Goal: Transaction & Acquisition: Purchase product/service

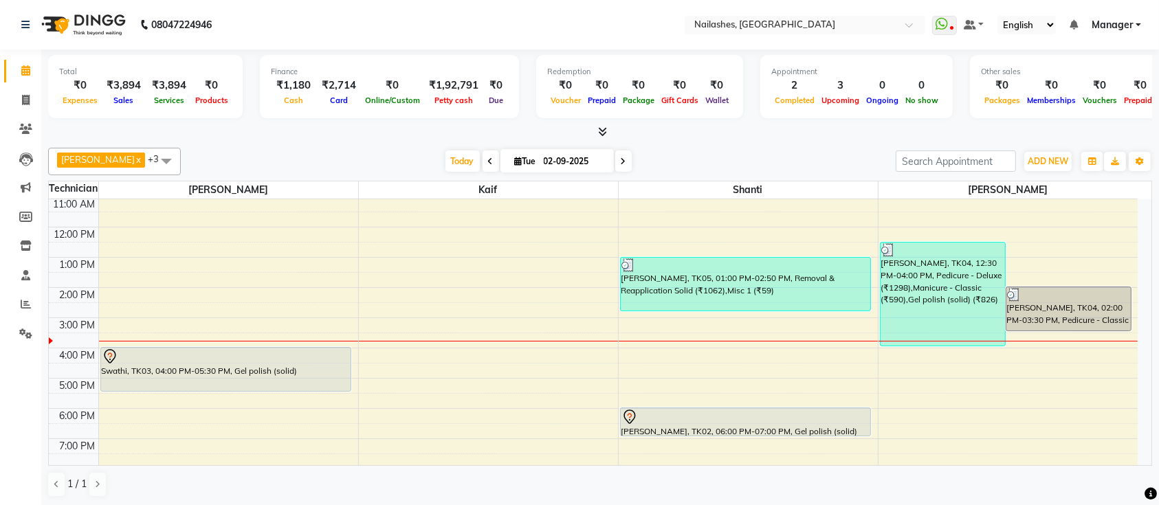
scroll to position [91, 0]
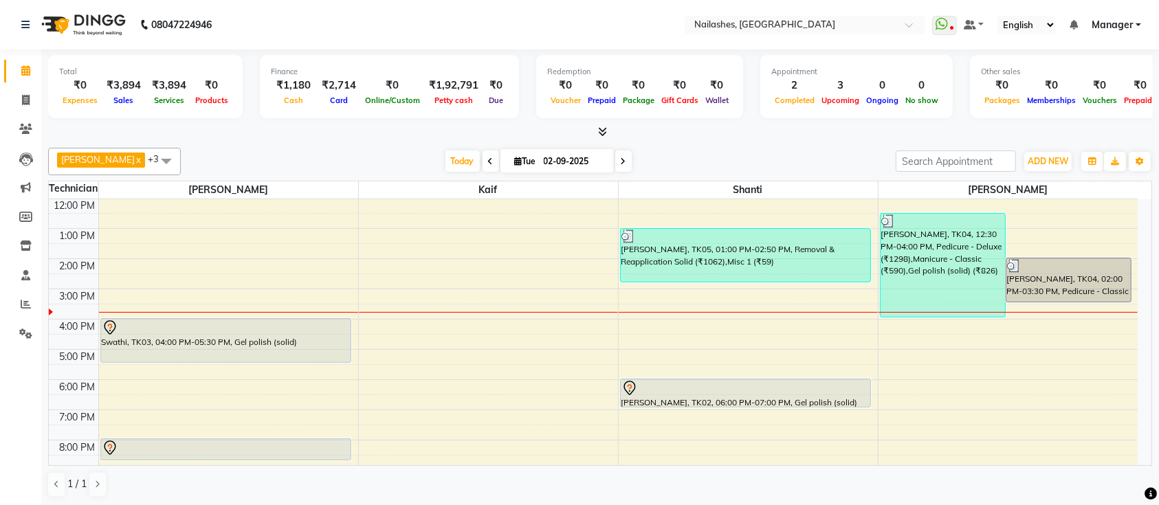
click at [904, 360] on div "9:00 AM 10:00 AM 11:00 AM 12:00 PM 1:00 PM 2:00 PM 3:00 PM 4:00 PM 5:00 PM 6:00…" at bounding box center [593, 319] width 1089 height 423
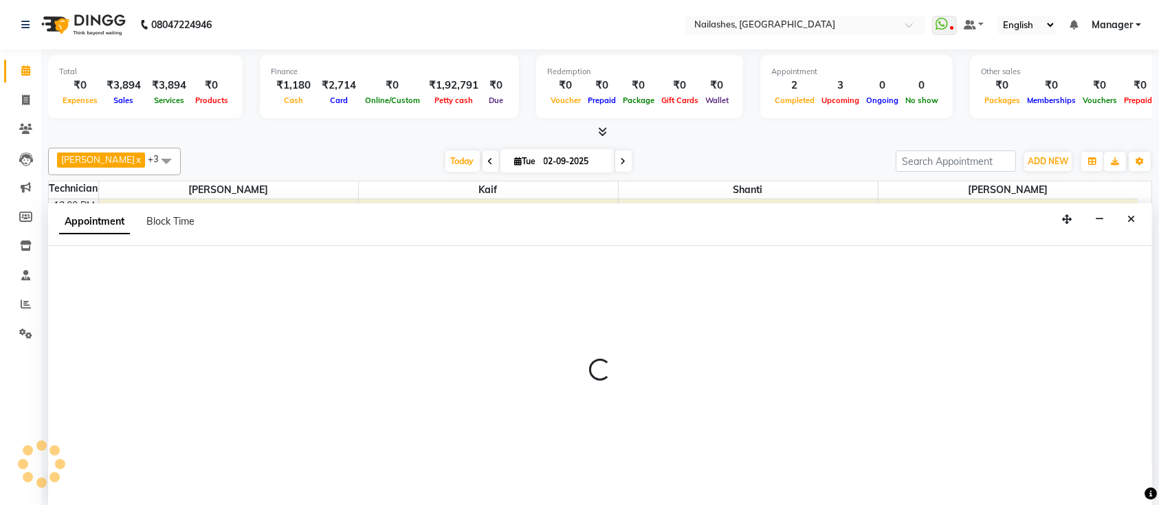
scroll to position [0, 0]
select select "33291"
select select "1020"
select select "tentative"
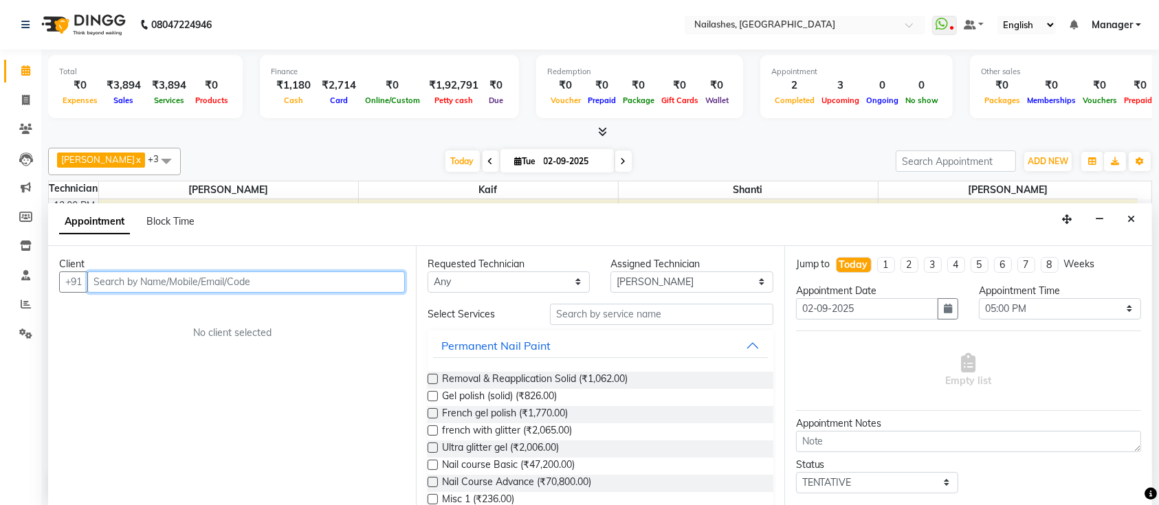
click at [288, 281] on input "text" at bounding box center [246, 282] width 318 height 21
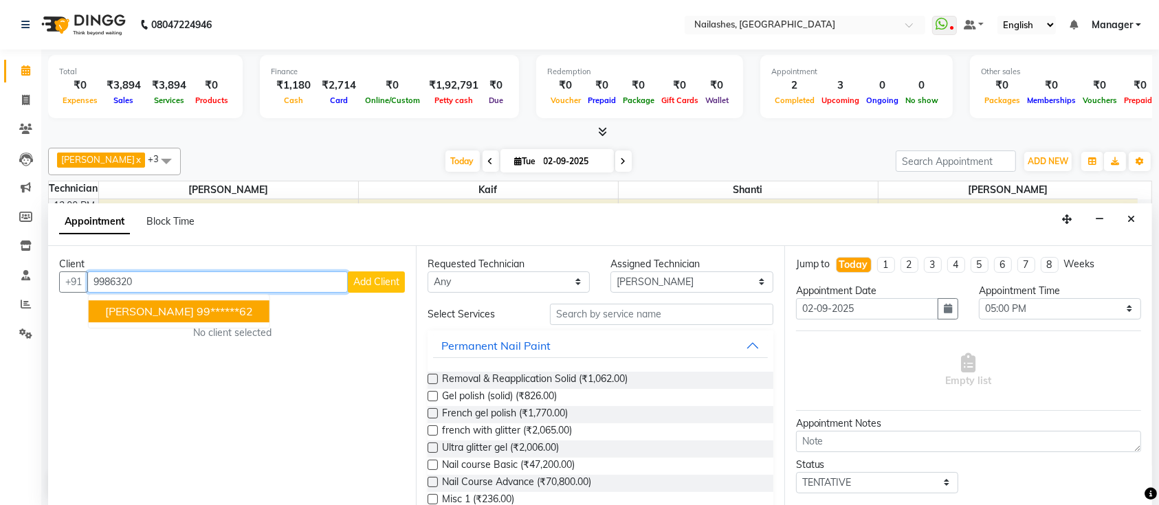
click at [197, 314] on ngb-highlight "99******62" at bounding box center [225, 312] width 56 height 14
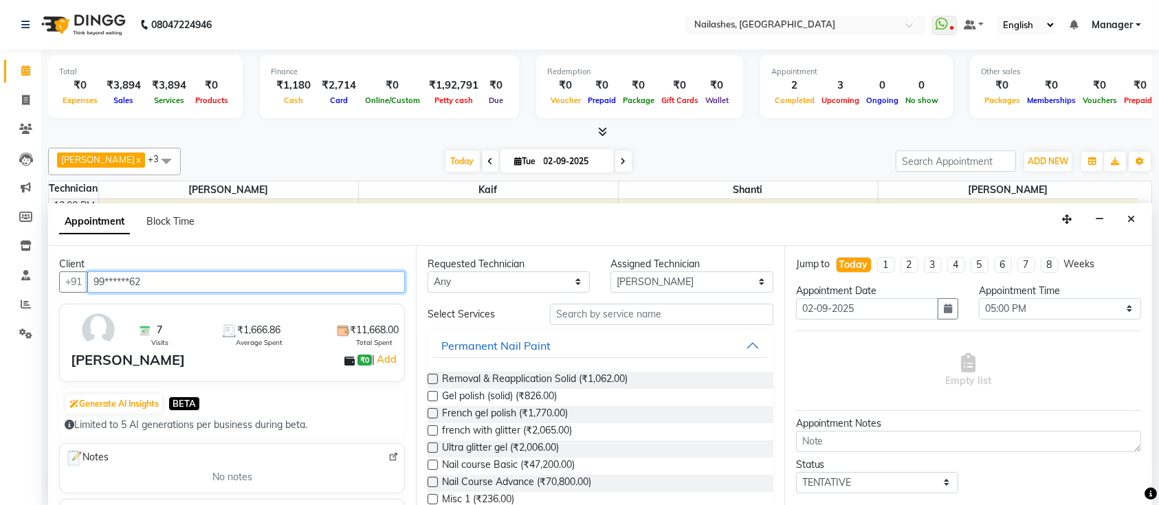
type input "99******62"
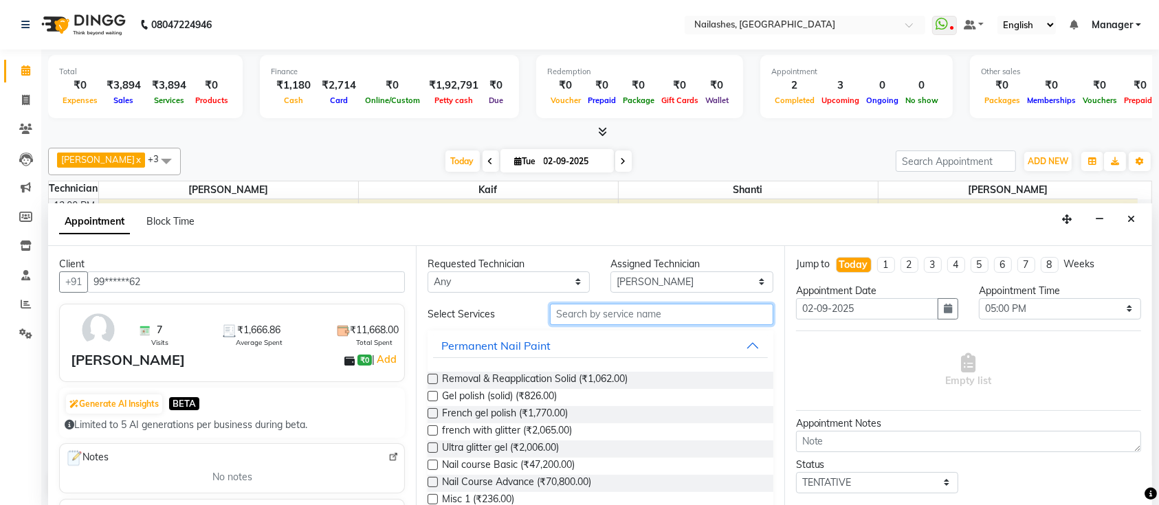
click at [678, 316] on input "text" at bounding box center [661, 314] width 223 height 21
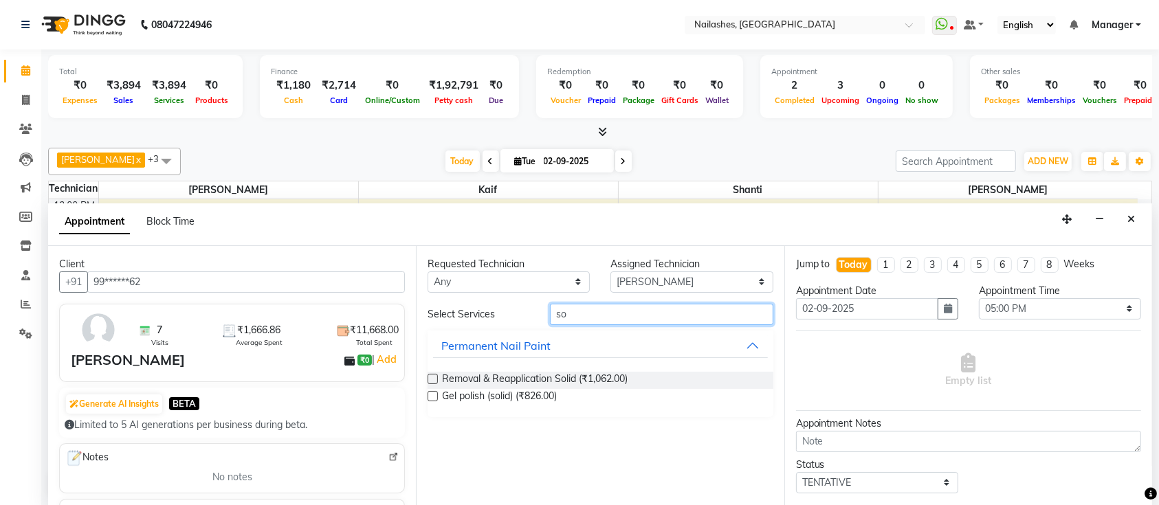
type input "s"
type input "removal"
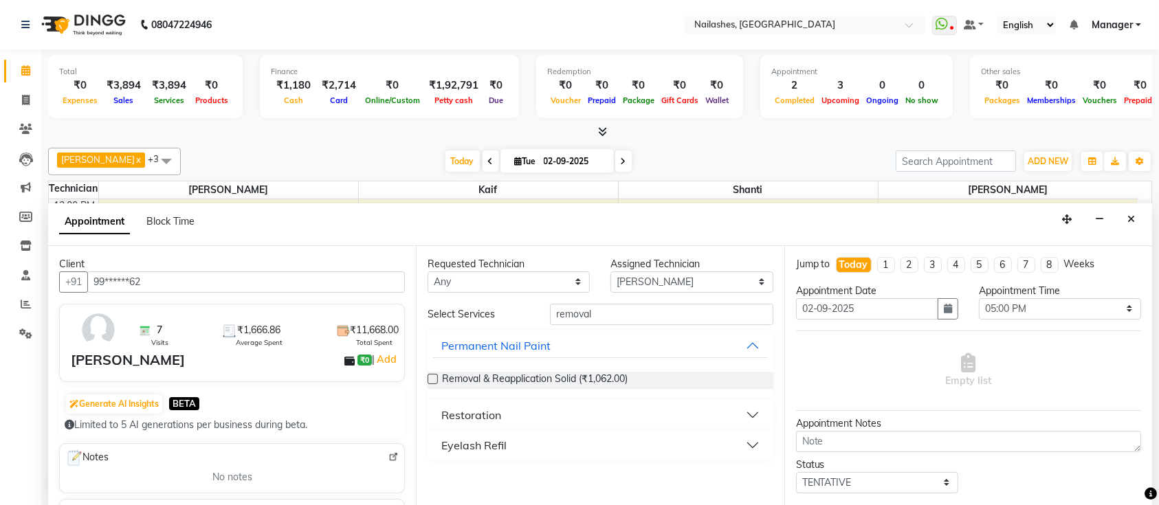
click at [494, 414] on div "Restoration" at bounding box center [471, 415] width 60 height 16
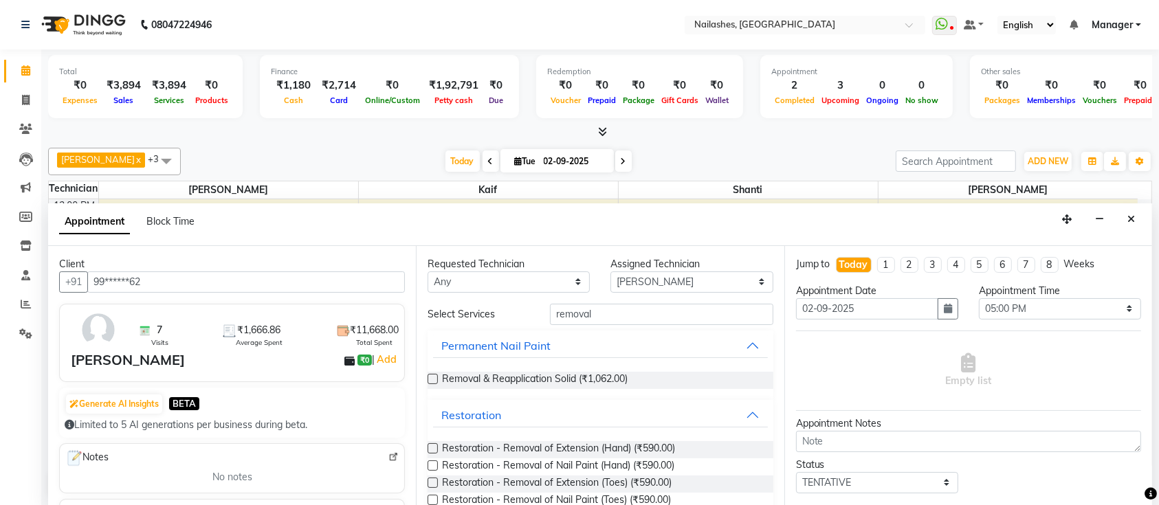
click at [429, 465] on label at bounding box center [433, 466] width 10 height 10
click at [429, 465] on input "checkbox" at bounding box center [432, 467] width 9 height 9
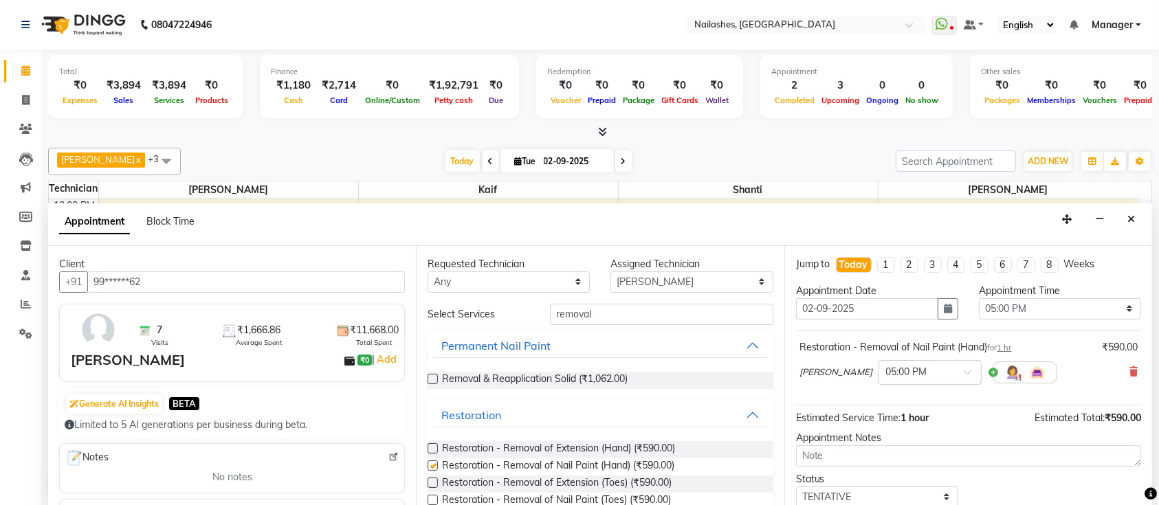
checkbox input "false"
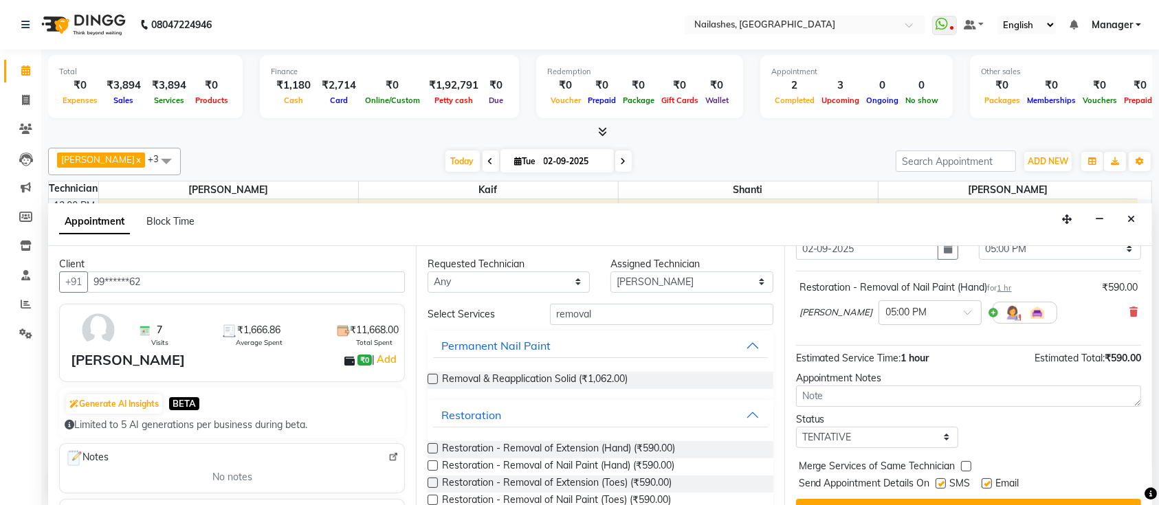
scroll to position [87, 0]
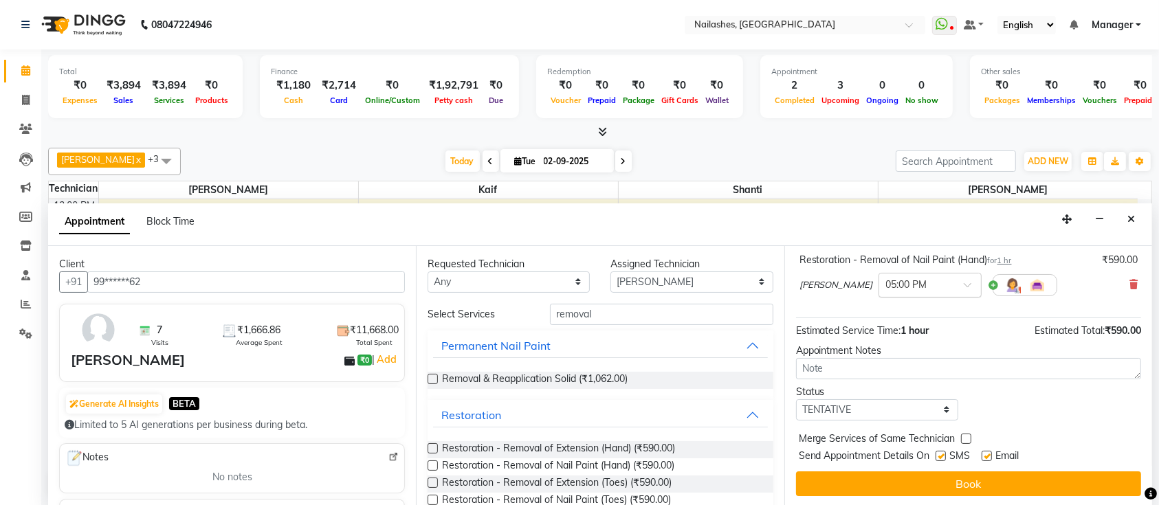
click at [909, 283] on div at bounding box center [930, 284] width 102 height 14
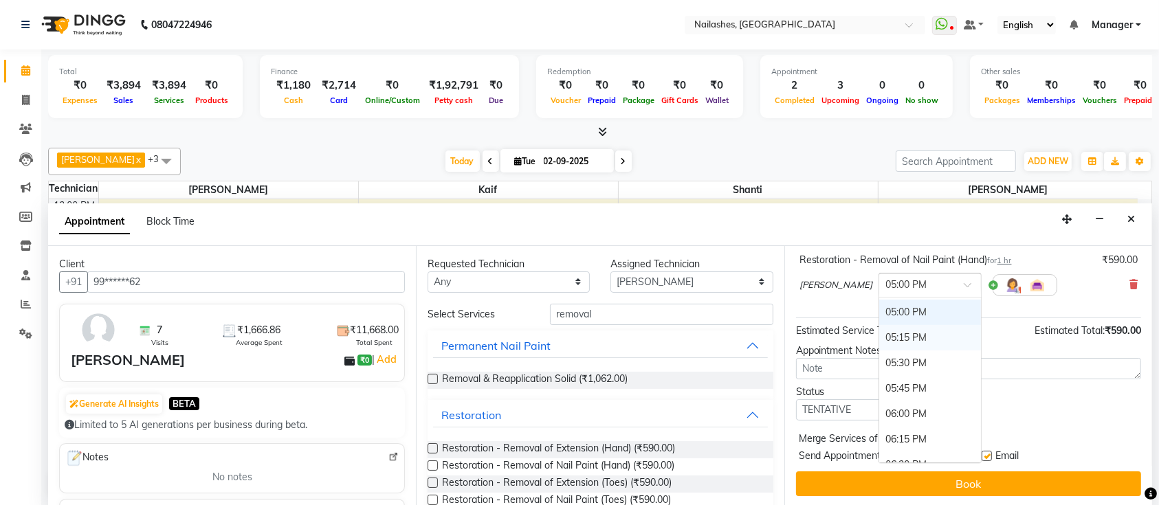
click at [903, 334] on div "05:15 PM" at bounding box center [930, 337] width 102 height 25
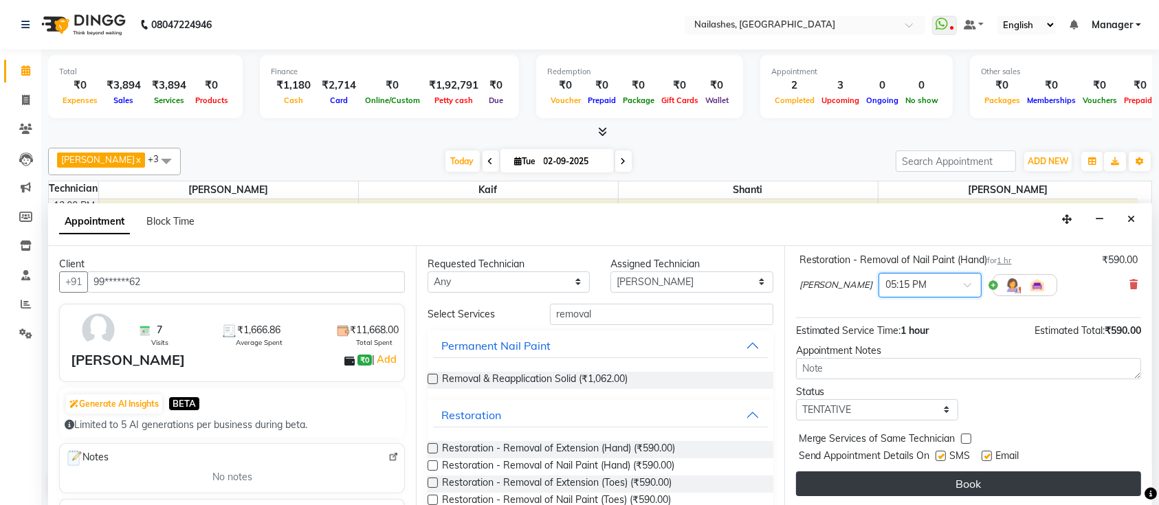
click at [936, 485] on button "Book" at bounding box center [968, 484] width 345 height 25
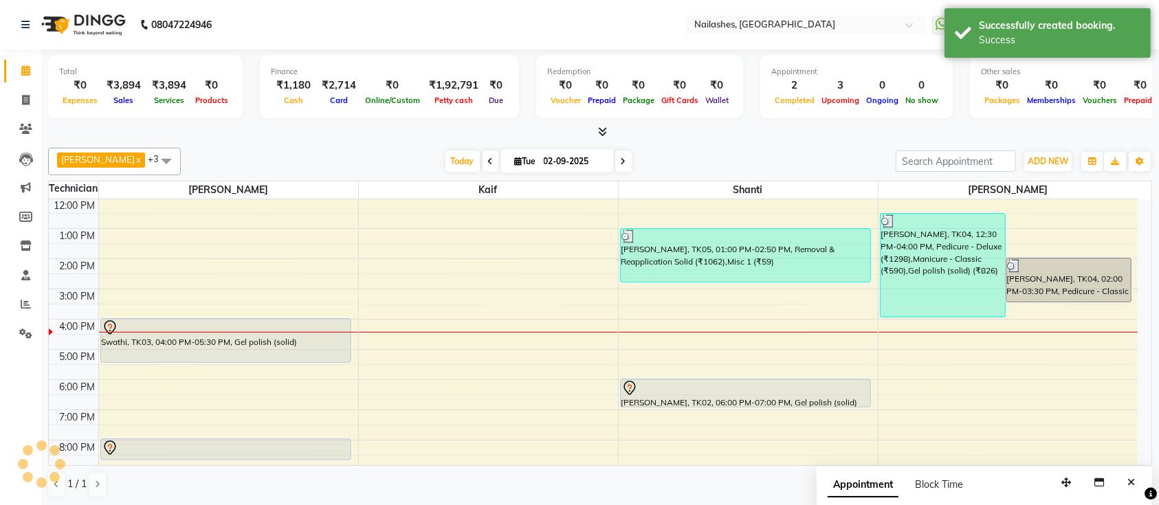
scroll to position [0, 0]
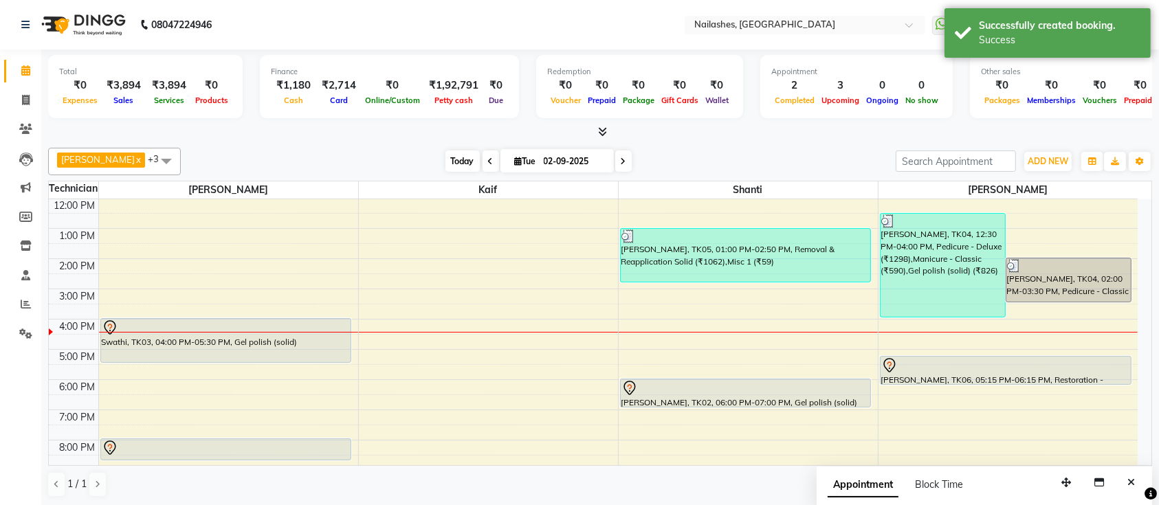
click at [455, 157] on span "Today" at bounding box center [462, 161] width 34 height 21
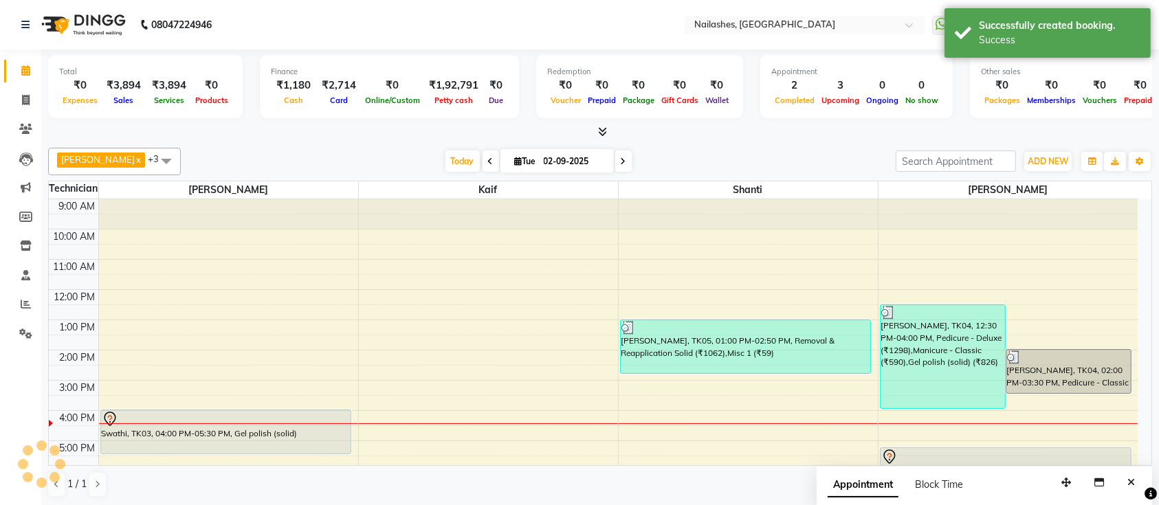
scroll to position [155, 0]
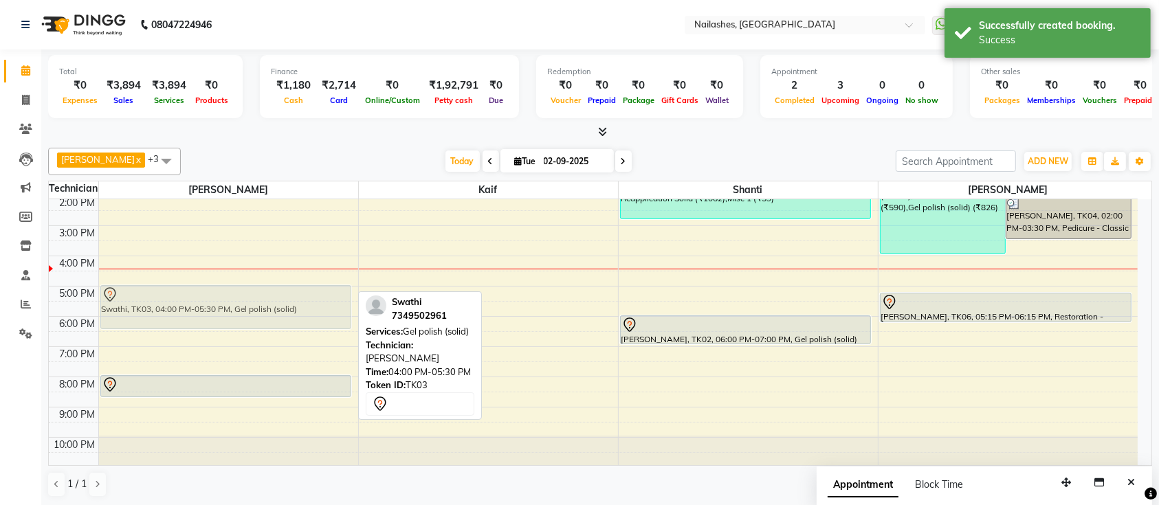
drag, startPoint x: 324, startPoint y: 274, endPoint x: 319, endPoint y: 305, distance: 32.1
click at [319, 305] on div "Swathi, TK03, 04:00 PM-05:30 PM, Gel polish (solid) [PERSON_NAME], TK01, 08:00 …" at bounding box center [228, 256] width 259 height 423
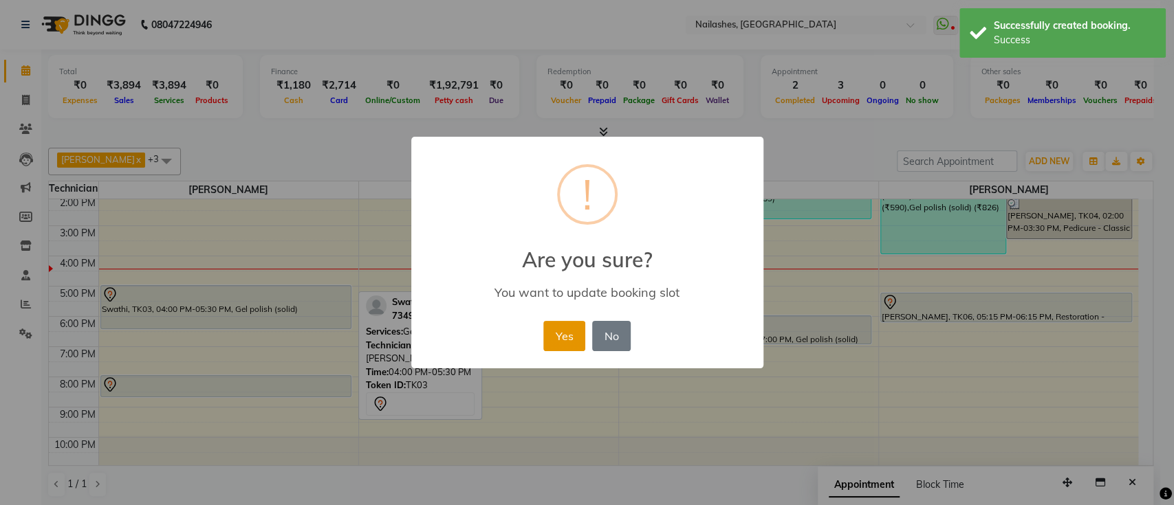
click at [562, 342] on button "Yes" at bounding box center [564, 336] width 42 height 30
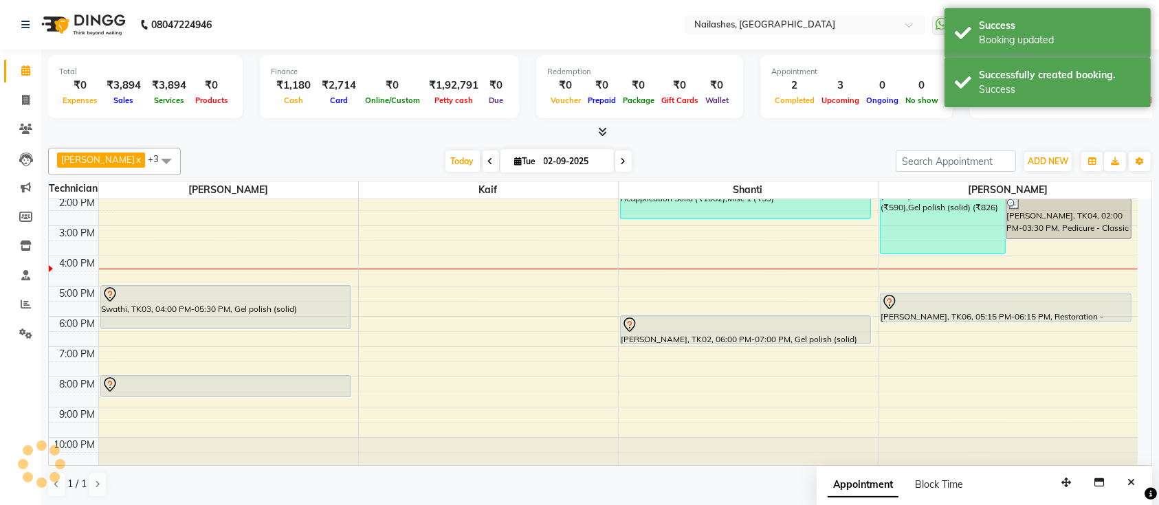
click at [662, 135] on div at bounding box center [600, 132] width 1104 height 14
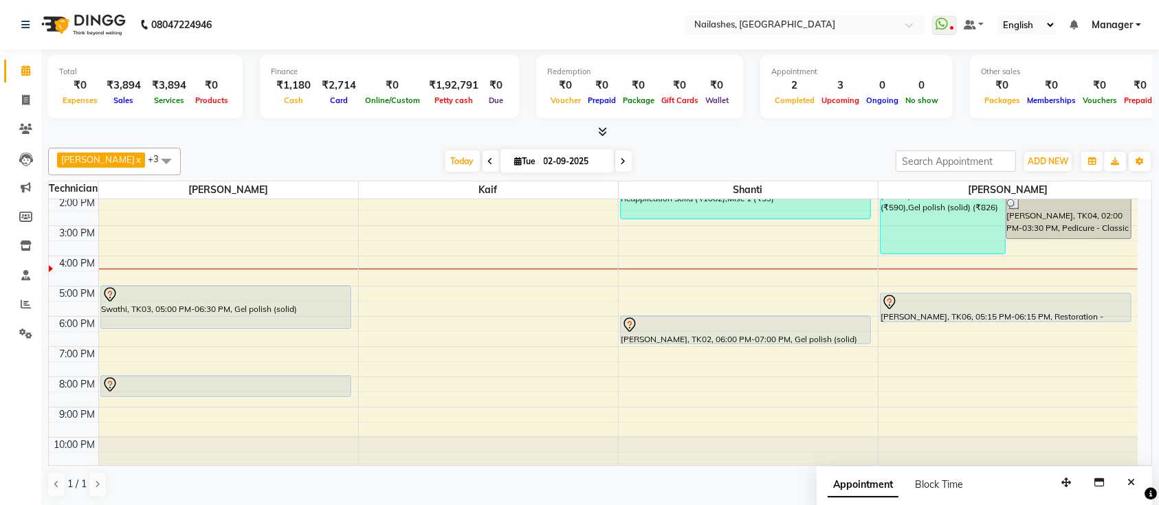
scroll to position [154, 0]
click at [904, 351] on div "9:00 AM 10:00 AM 11:00 AM 12:00 PM 1:00 PM 2:00 PM 3:00 PM 4:00 PM 5:00 PM 6:00…" at bounding box center [593, 256] width 1089 height 423
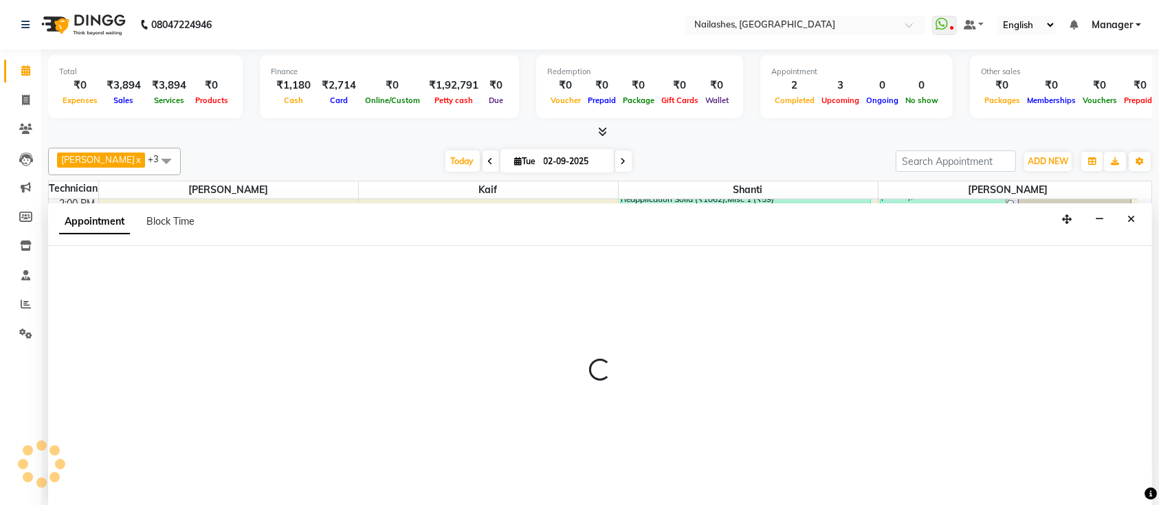
scroll to position [0, 0]
select select "33291"
select select "1140"
select select "tentative"
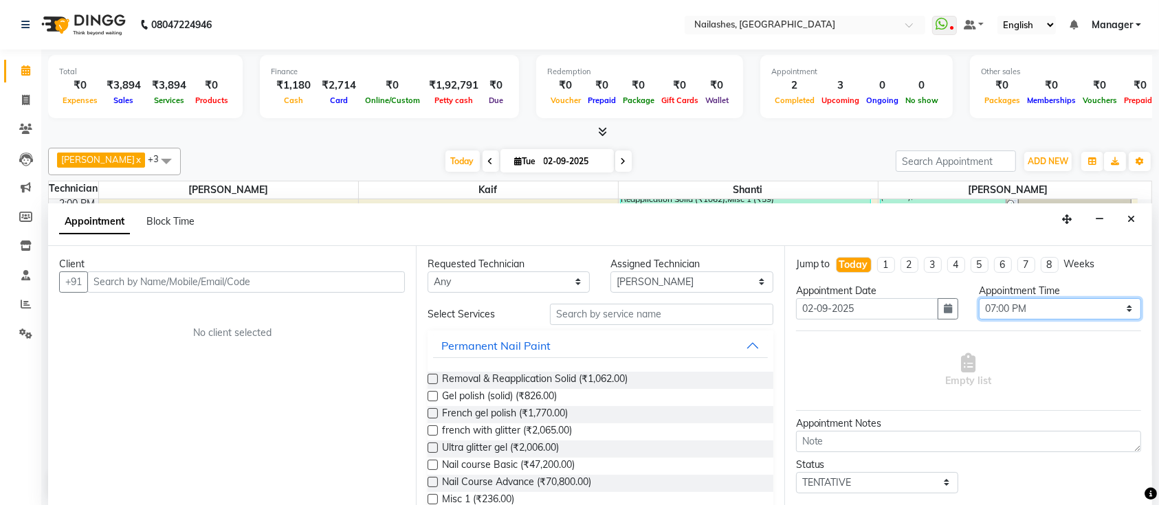
click at [1028, 308] on select "Select 10:00 AM 10:15 AM 10:30 AM 10:45 AM 11:00 AM 11:15 AM 11:30 AM 11:45 AM …" at bounding box center [1060, 308] width 162 height 21
click at [979, 298] on select "Select 10:00 AM 10:15 AM 10:30 AM 10:45 AM 11:00 AM 11:15 AM 11:30 AM 11:45 AM …" at bounding box center [1060, 308] width 162 height 21
click at [1000, 313] on select "Select 10:00 AM 10:15 AM 10:30 AM 10:45 AM 11:00 AM 11:15 AM 11:30 AM 11:45 AM …" at bounding box center [1060, 308] width 162 height 21
select select "1110"
click at [979, 298] on select "Select 10:00 AM 10:15 AM 10:30 AM 10:45 AM 11:00 AM 11:15 AM 11:30 AM 11:45 AM …" at bounding box center [1060, 308] width 162 height 21
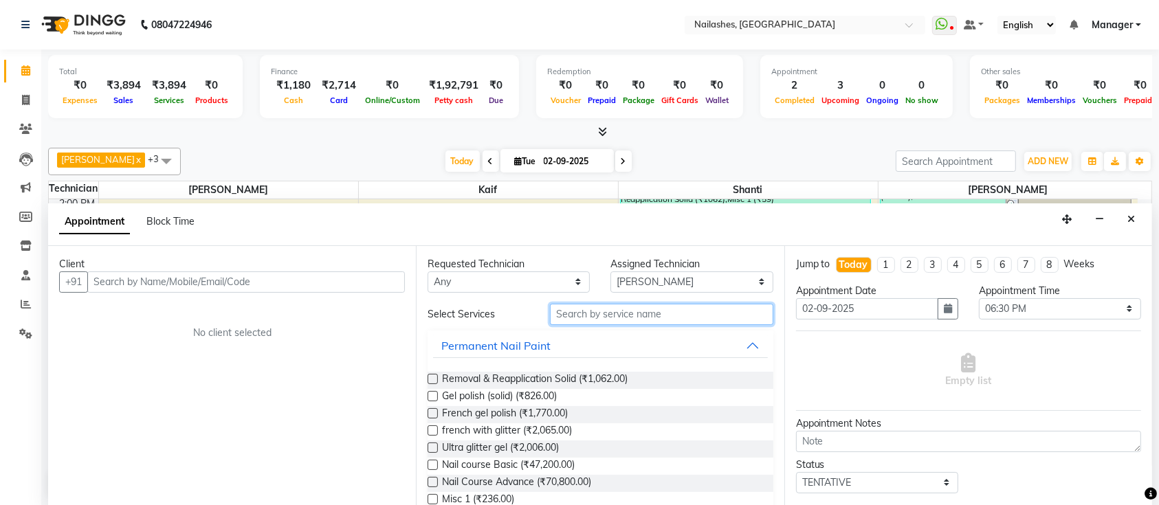
click at [703, 317] on input "text" at bounding box center [661, 314] width 223 height 21
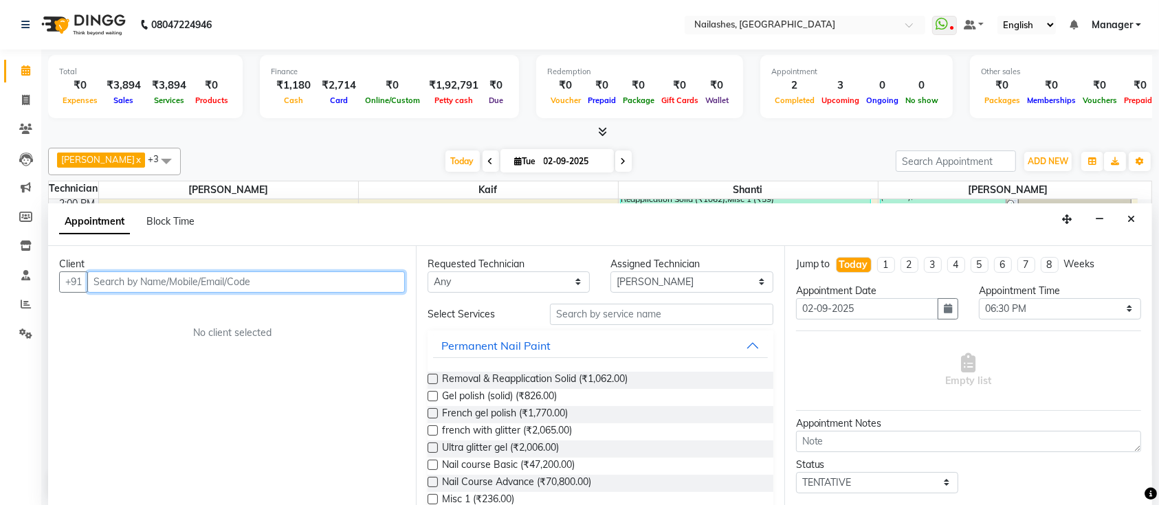
click at [275, 288] on input "text" at bounding box center [246, 282] width 318 height 21
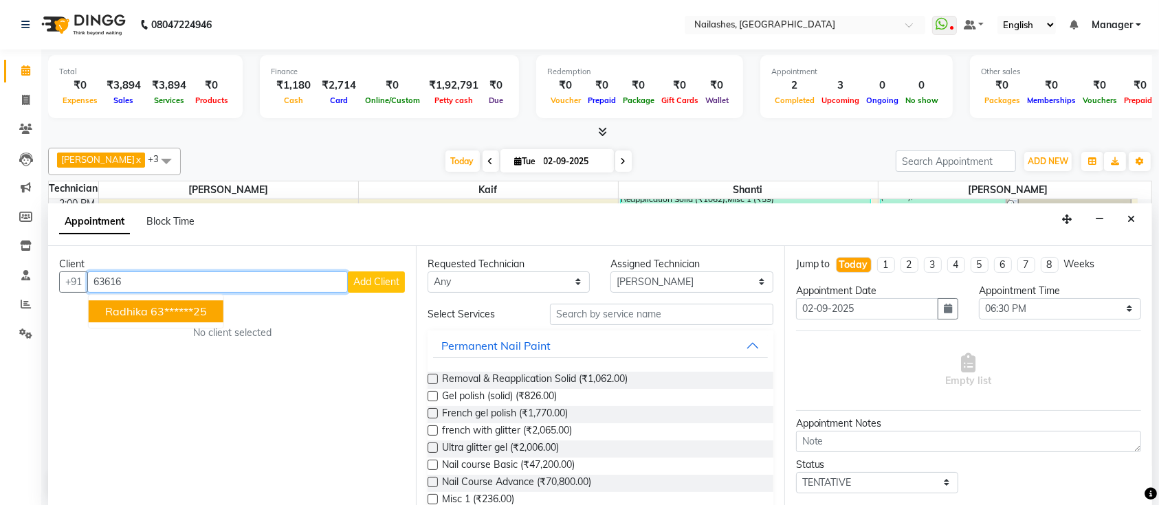
click at [203, 311] on ngb-highlight "63******25" at bounding box center [179, 312] width 56 height 14
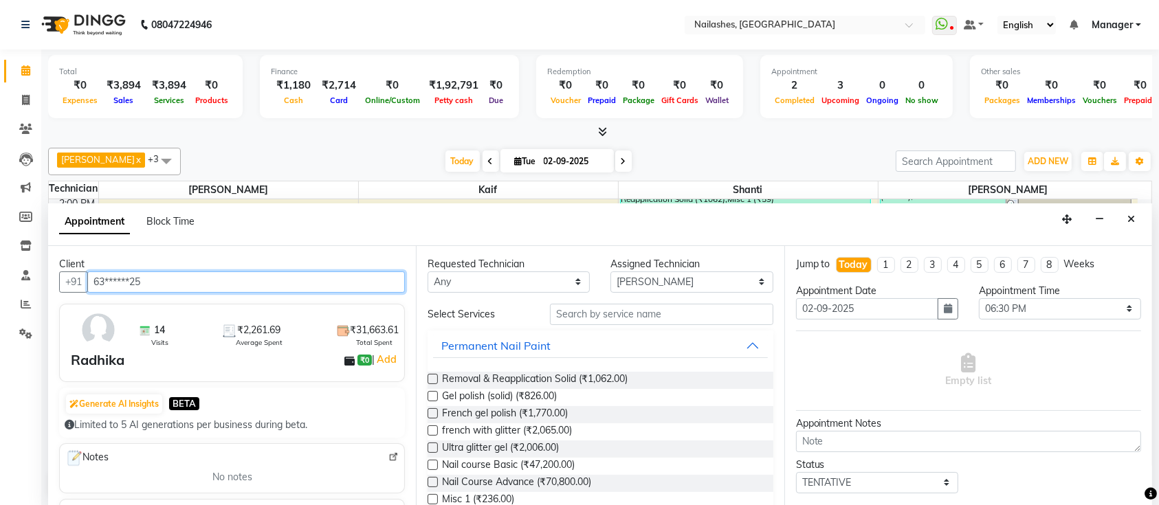
type input "63******25"
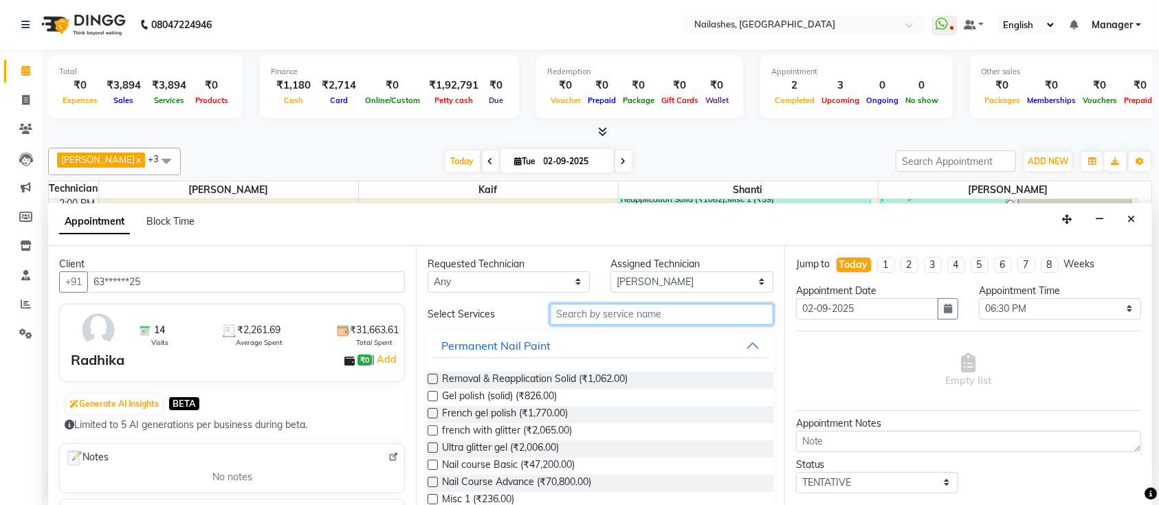
click at [665, 316] on input "text" at bounding box center [661, 314] width 223 height 21
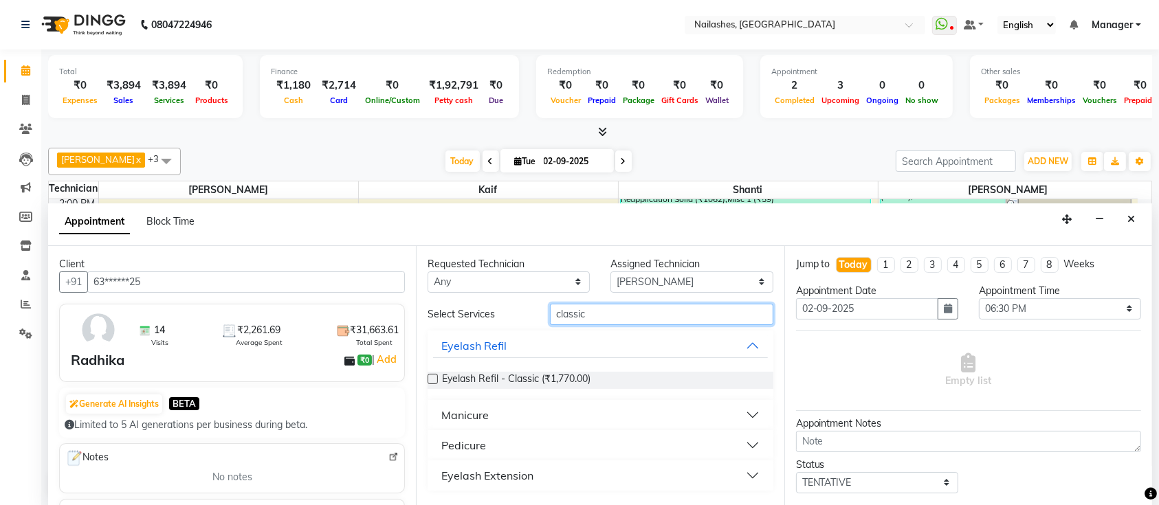
type input "classic"
click at [593, 448] on button "Pedicure" at bounding box center [600, 445] width 334 height 25
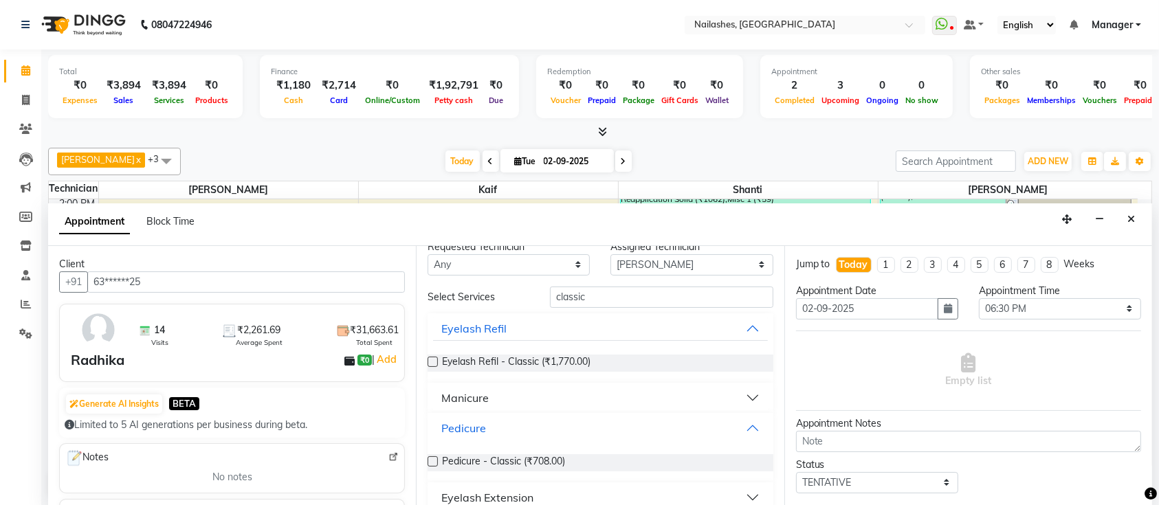
scroll to position [34, 0]
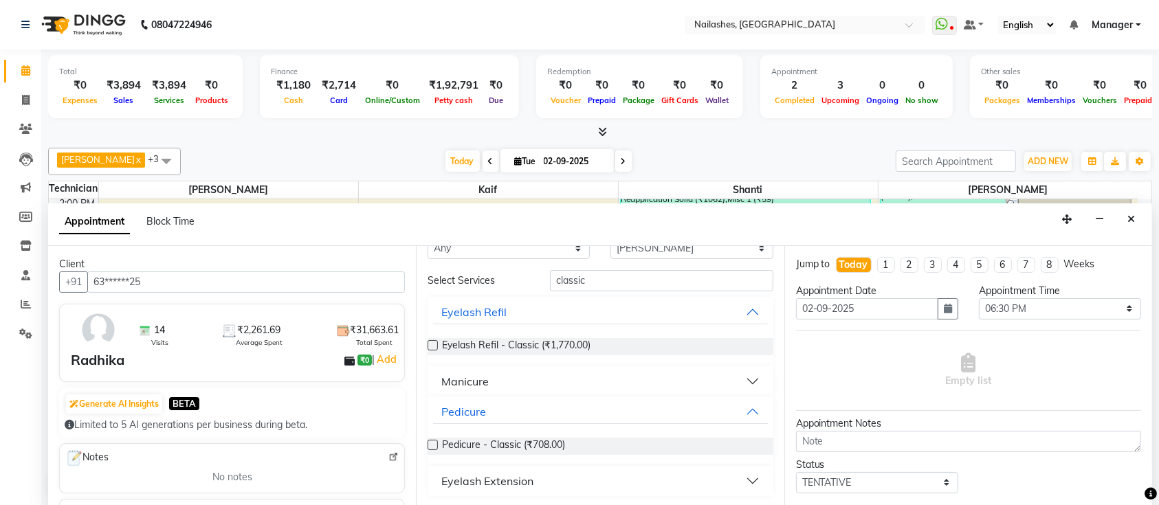
click at [436, 442] on label at bounding box center [433, 445] width 10 height 10
click at [436, 442] on input "checkbox" at bounding box center [432, 446] width 9 height 9
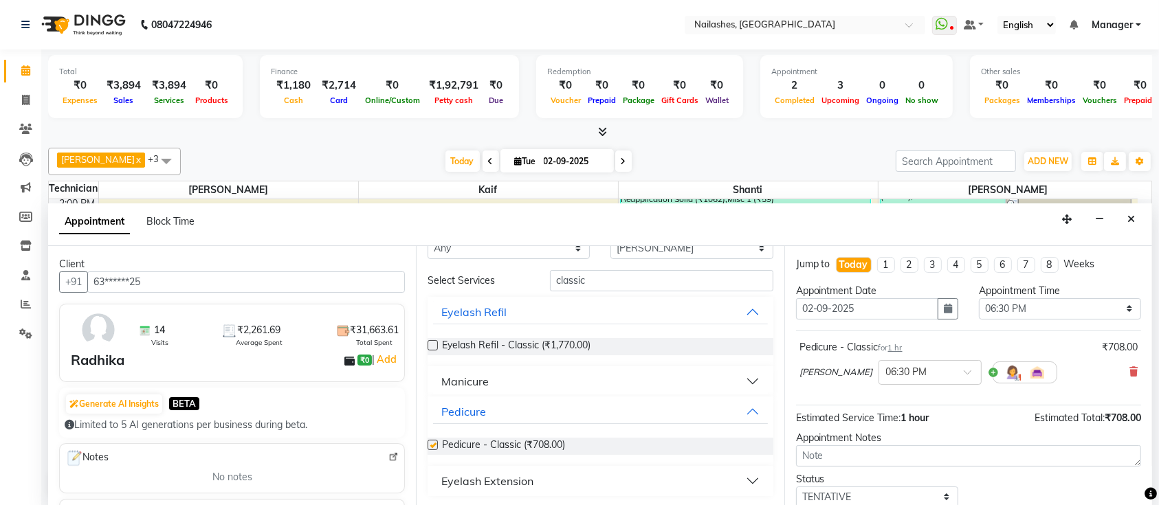
checkbox input "false"
drag, startPoint x: 610, startPoint y: 272, endPoint x: 511, endPoint y: 274, distance: 99.7
click at [513, 274] on div "Select Services classic" at bounding box center [600, 280] width 366 height 21
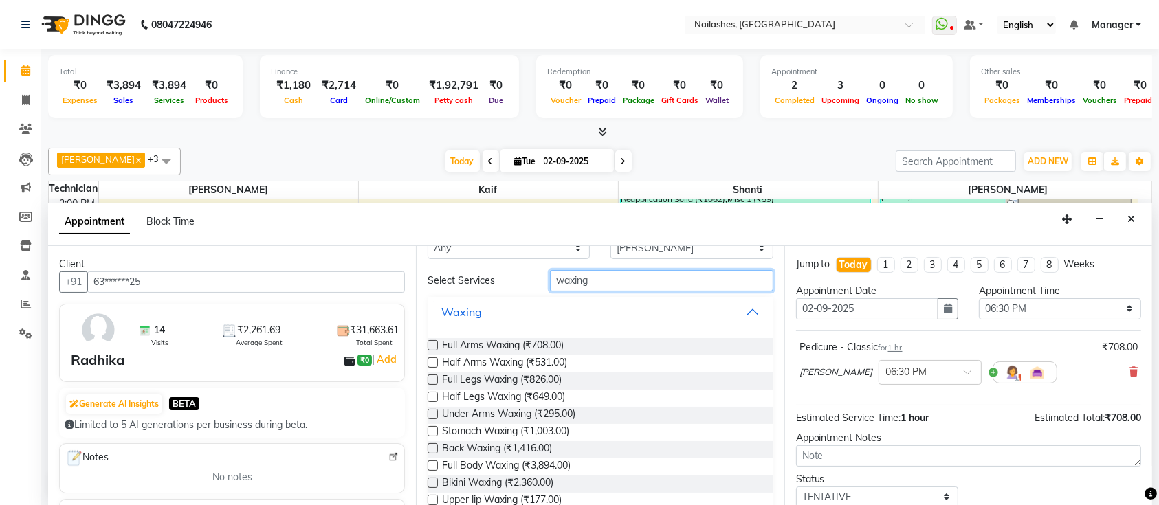
type input "waxing"
click at [433, 346] on label at bounding box center [433, 345] width 10 height 10
click at [433, 346] on input "checkbox" at bounding box center [432, 346] width 9 height 9
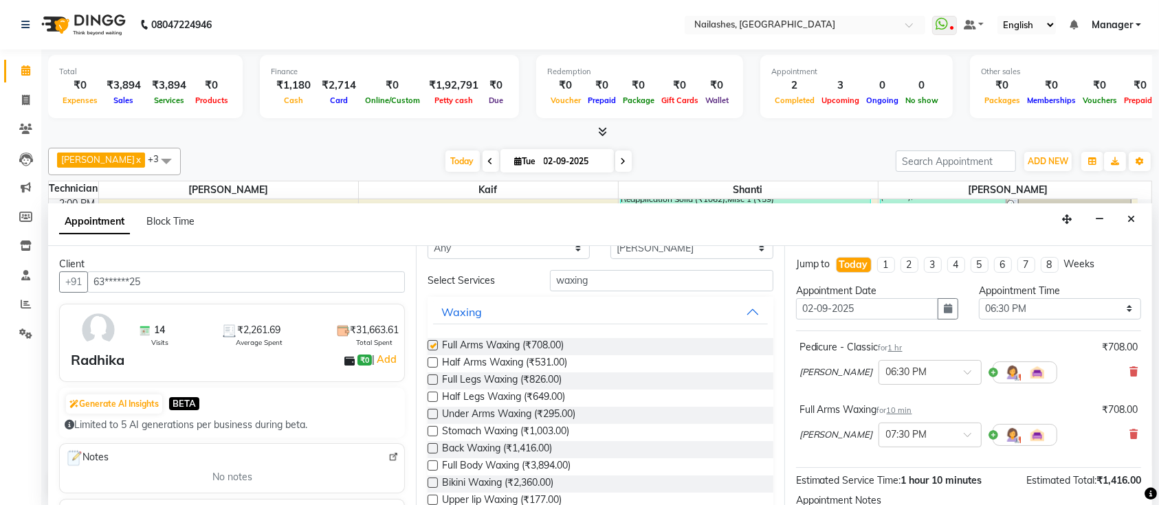
checkbox input "false"
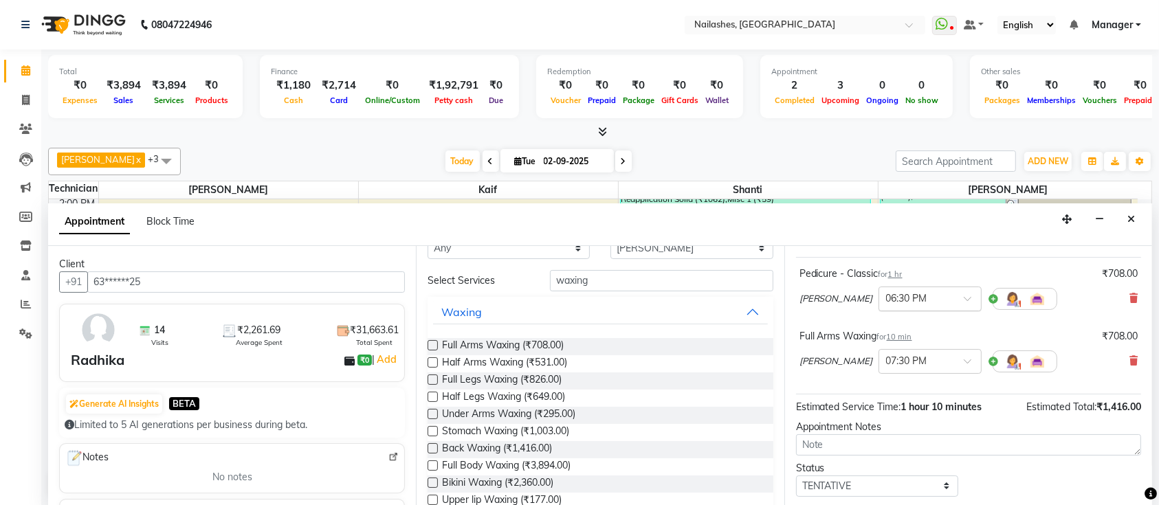
scroll to position [149, 0]
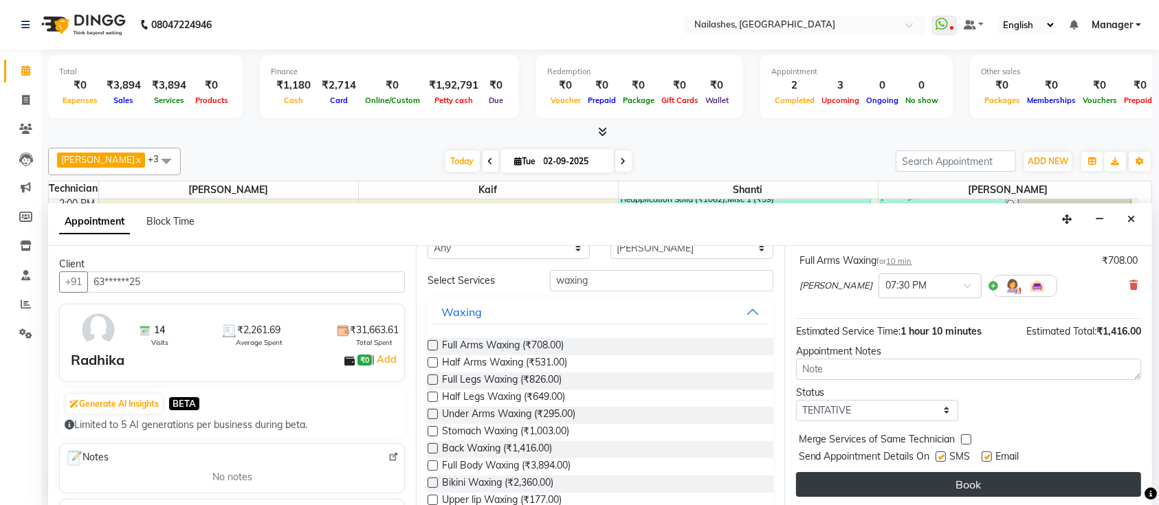
click at [940, 478] on button "Book" at bounding box center [968, 484] width 345 height 25
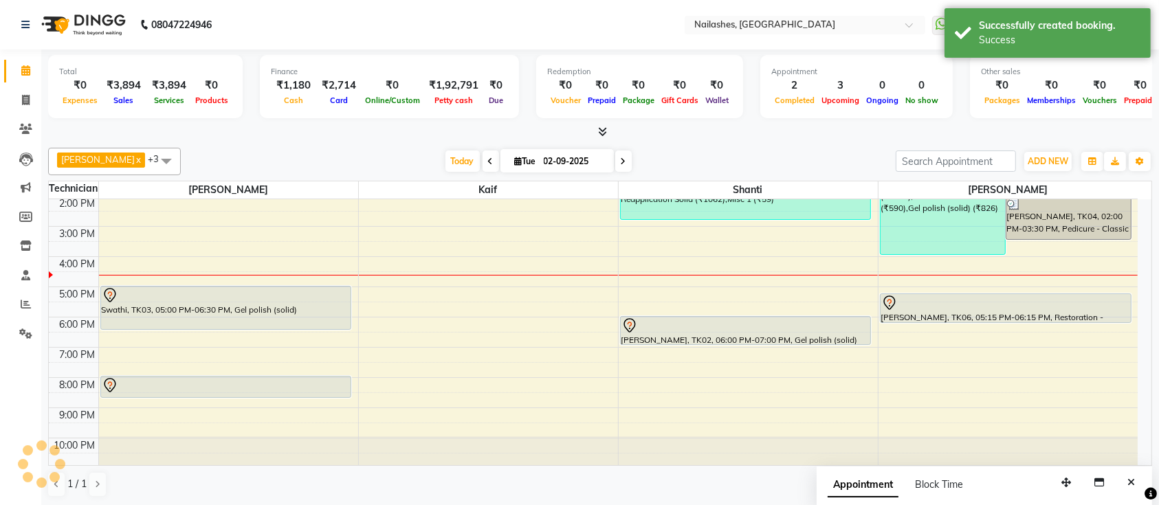
scroll to position [0, 0]
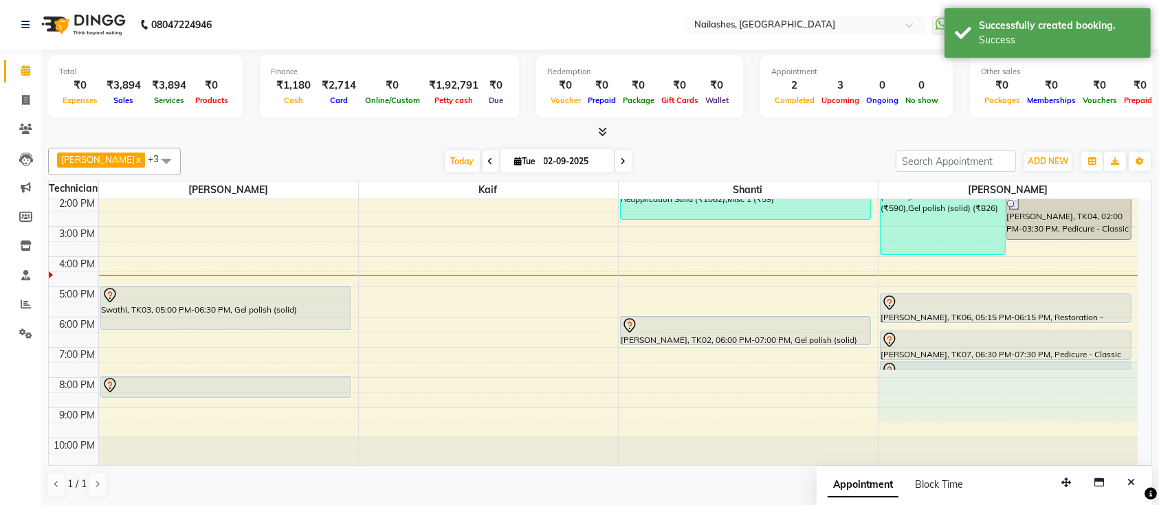
drag, startPoint x: 979, startPoint y: 371, endPoint x: 973, endPoint y: 406, distance: 35.5
click at [973, 407] on div "9:00 AM 10:00 AM 11:00 AM 12:00 PM 1:00 PM 2:00 PM 3:00 PM 4:00 PM 5:00 PM 6:00…" at bounding box center [593, 256] width 1089 height 423
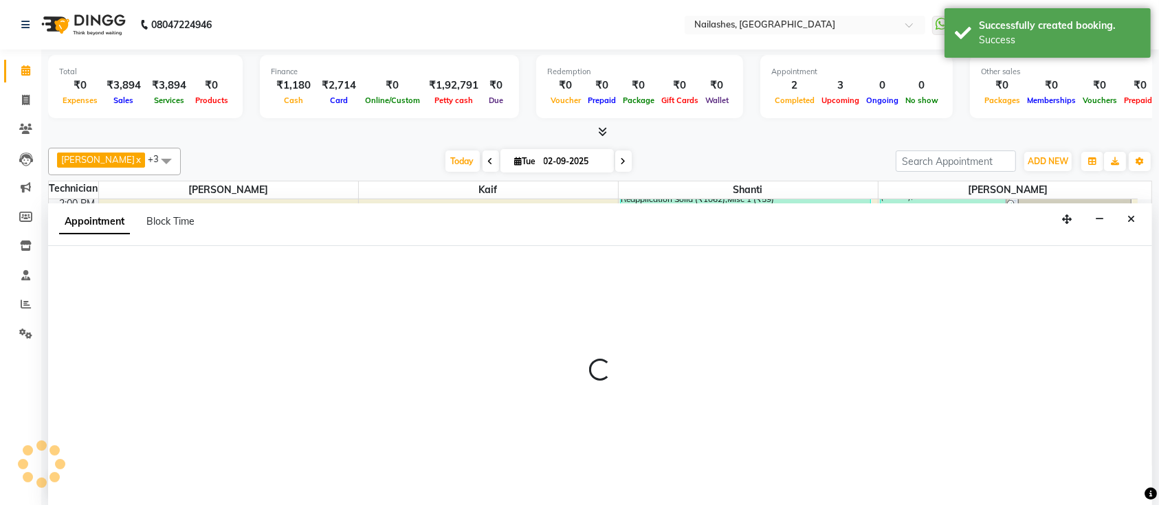
select select "33291"
select select "1170"
select select "tentative"
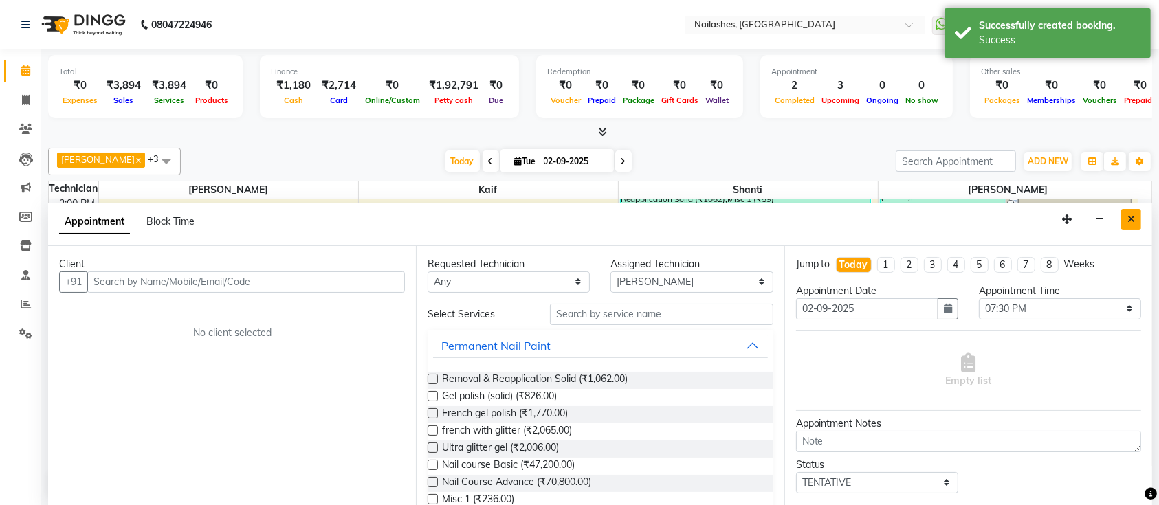
click at [1130, 214] on icon "Close" at bounding box center [1131, 219] width 8 height 10
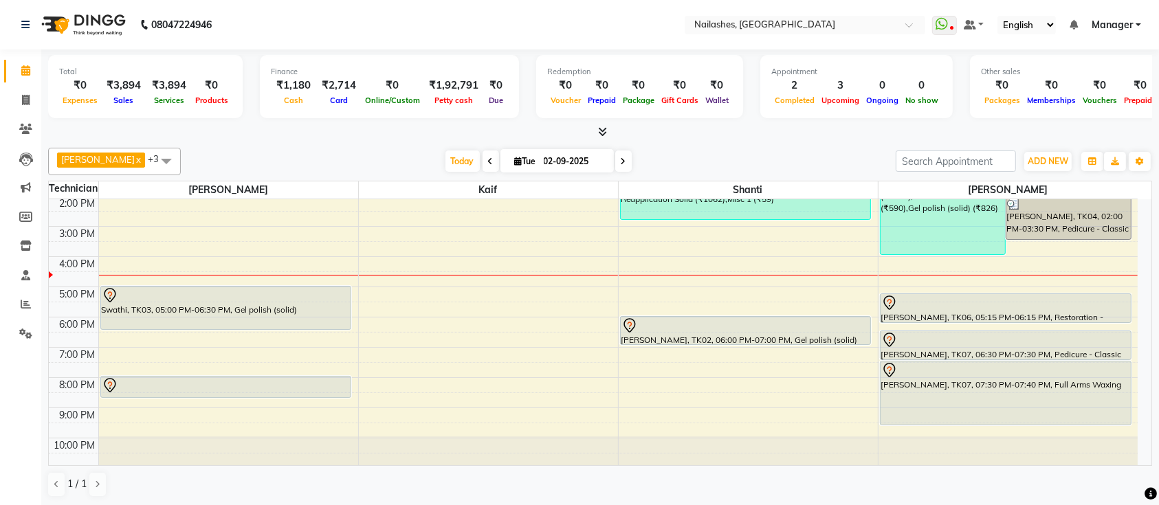
drag, startPoint x: 1015, startPoint y: 368, endPoint x: 1013, endPoint y: 419, distance: 51.6
click at [1013, 419] on div "[PERSON_NAME], TK04, 12:30 PM-04:00 PM, Pedicure - Deluxe (₹1298),Manicure - Cl…" at bounding box center [1009, 256] width 260 height 423
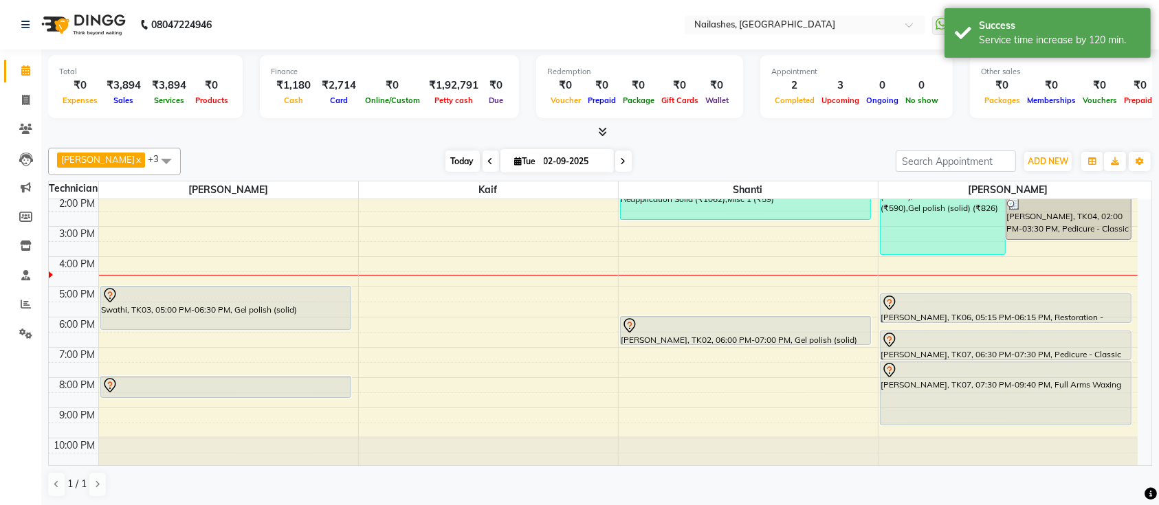
click at [445, 159] on span "Today" at bounding box center [462, 161] width 34 height 21
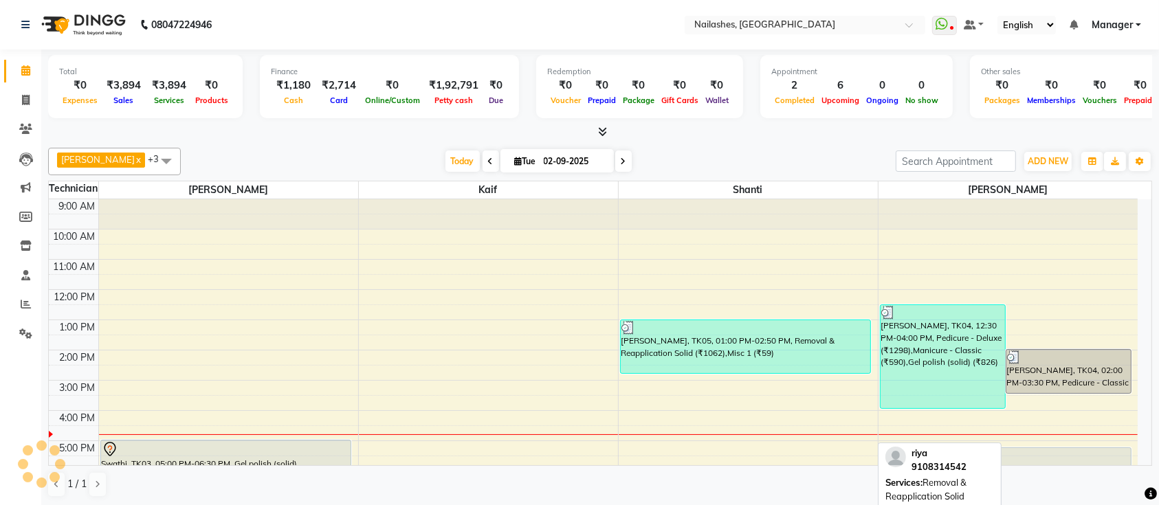
scroll to position [154, 0]
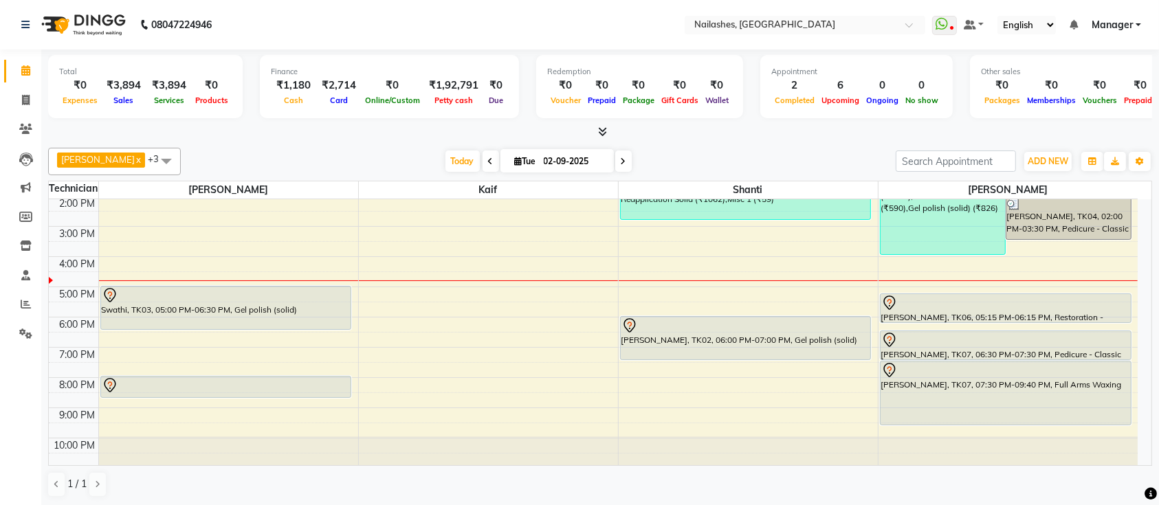
drag, startPoint x: 720, startPoint y: 342, endPoint x: 725, endPoint y: 355, distance: 13.0
click at [725, 355] on div "riya, TK05, 01:00 PM-02:50 PM, Removal & Reapplication Solid (₹1062),Misc 1 (₹5…" at bounding box center [748, 256] width 259 height 423
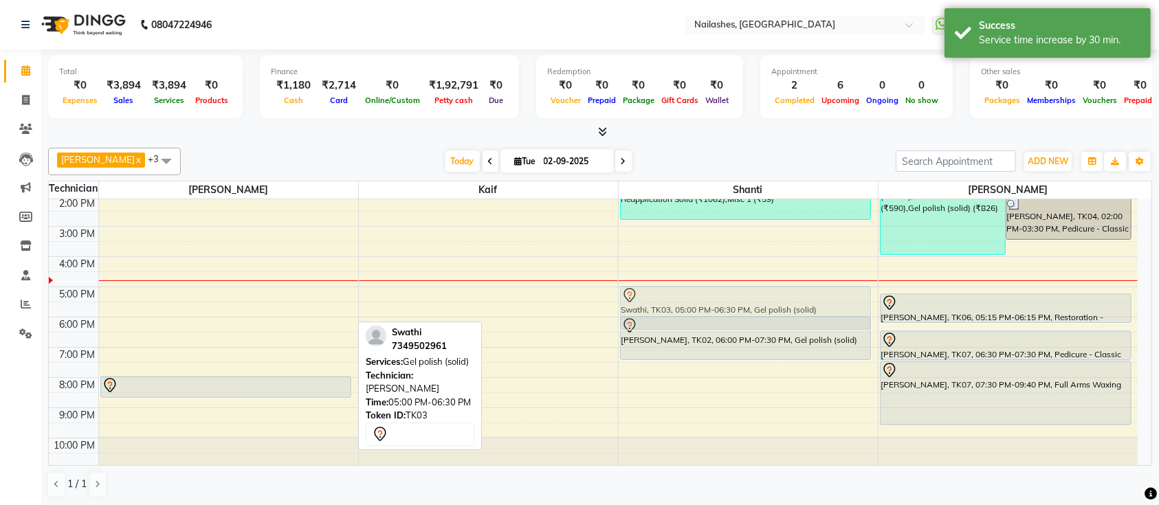
drag, startPoint x: 203, startPoint y: 309, endPoint x: 626, endPoint y: 313, distance: 423.5
click at [626, 313] on tr "Swathi, TK03, 05:00 PM-06:30 PM, Gel polish (solid) Sandhya Kathmandu, TK01, 08…" at bounding box center [593, 256] width 1089 height 423
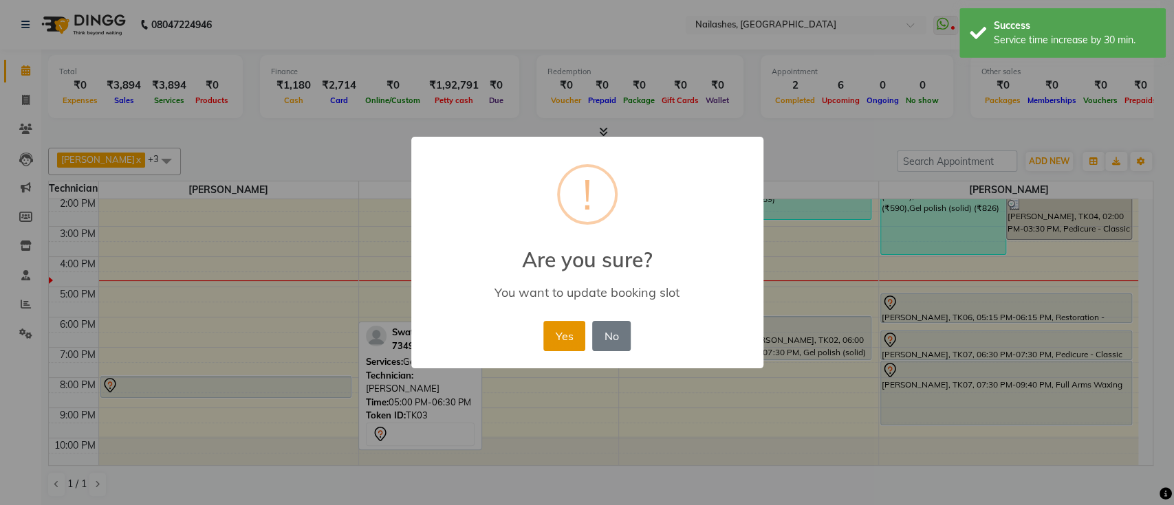
click at [561, 335] on button "Yes" at bounding box center [564, 336] width 42 height 30
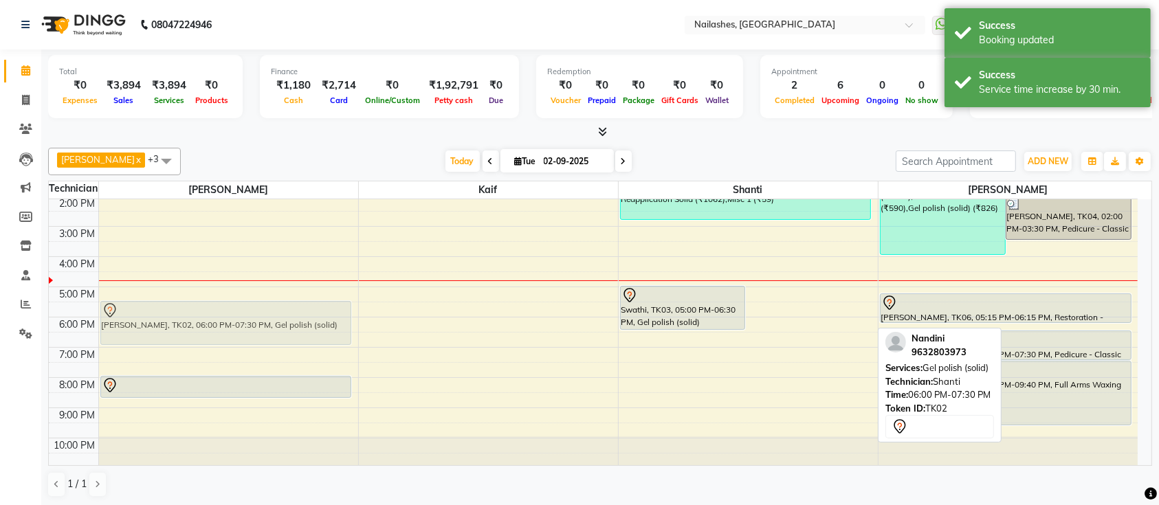
drag, startPoint x: 800, startPoint y: 338, endPoint x: 187, endPoint y: 316, distance: 612.9
click at [187, 316] on tr "Sandhya Kathmandu, TK01, 08:00 PM-08:45 PM, Restoration - Tip Replacement (Hand…" at bounding box center [593, 256] width 1089 height 423
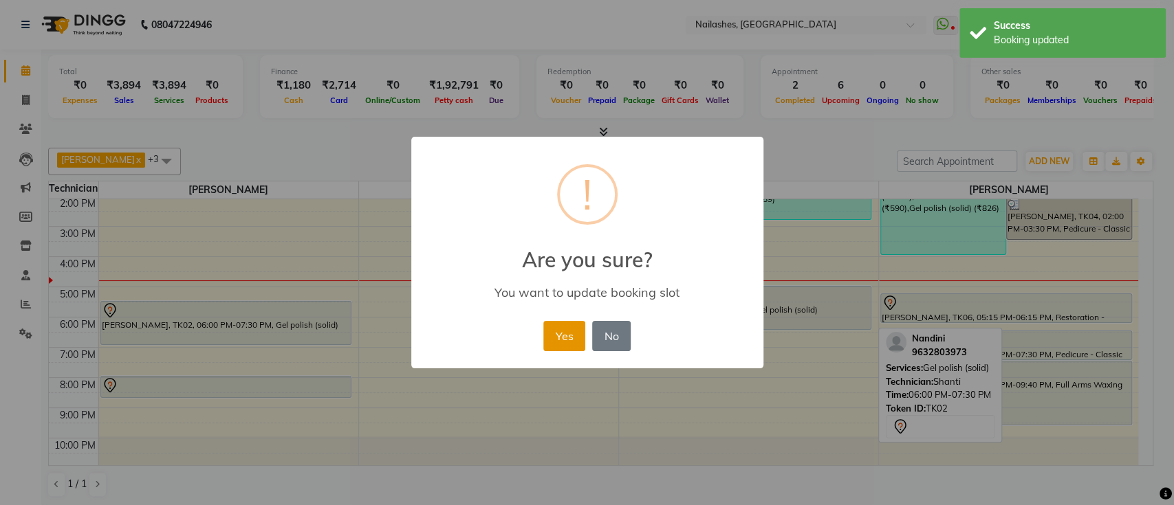
click at [573, 337] on button "Yes" at bounding box center [564, 336] width 42 height 30
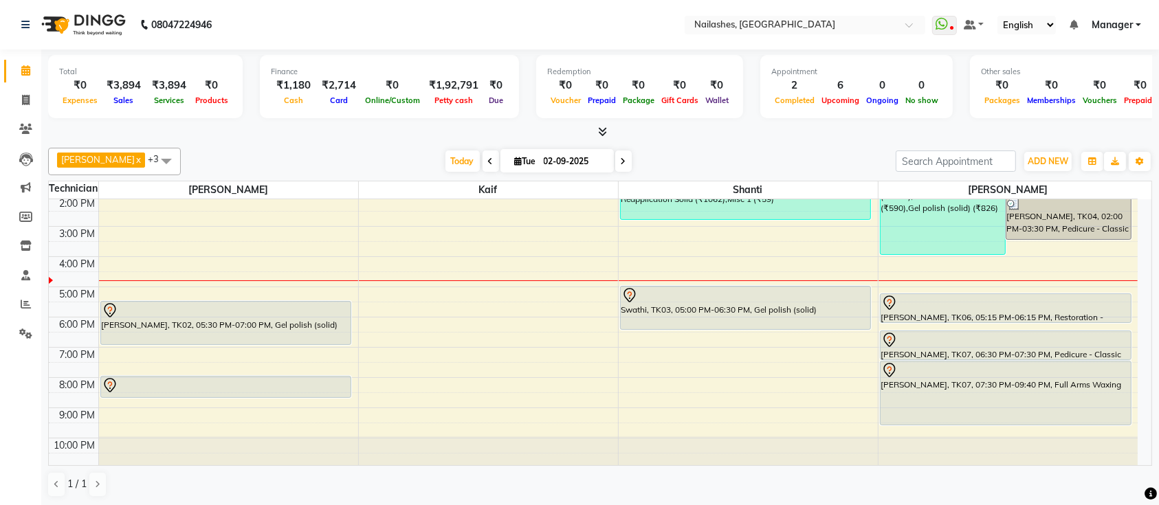
click at [424, 155] on div "Today Tue 02-09-2025" at bounding box center [538, 161] width 701 height 21
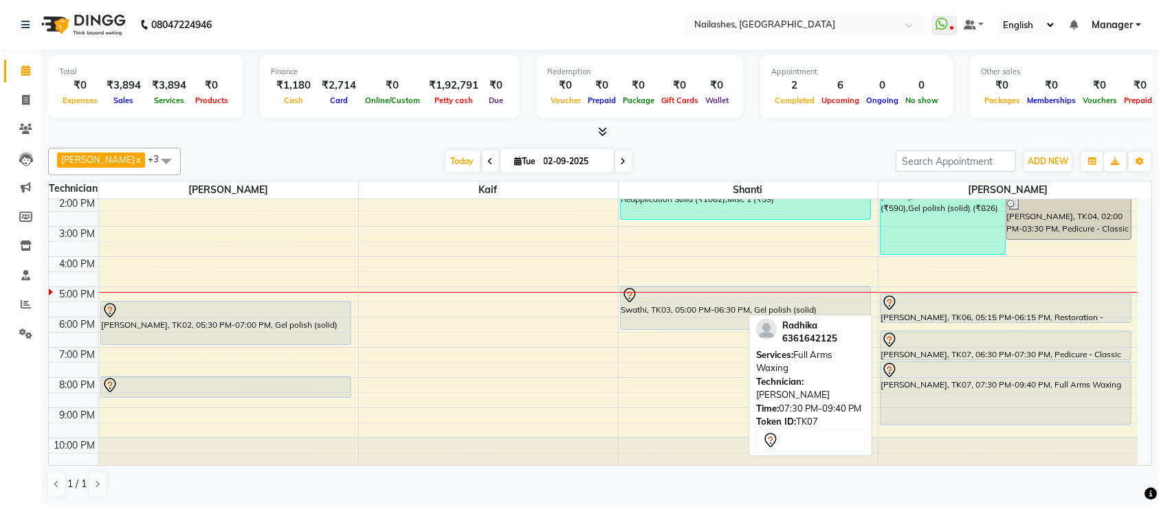
click at [966, 379] on div "[PERSON_NAME], TK07, 07:30 PM-09:40 PM, Full Arms Waxing" at bounding box center [1006, 393] width 250 height 63
click at [938, 307] on div at bounding box center [1005, 303] width 249 height 16
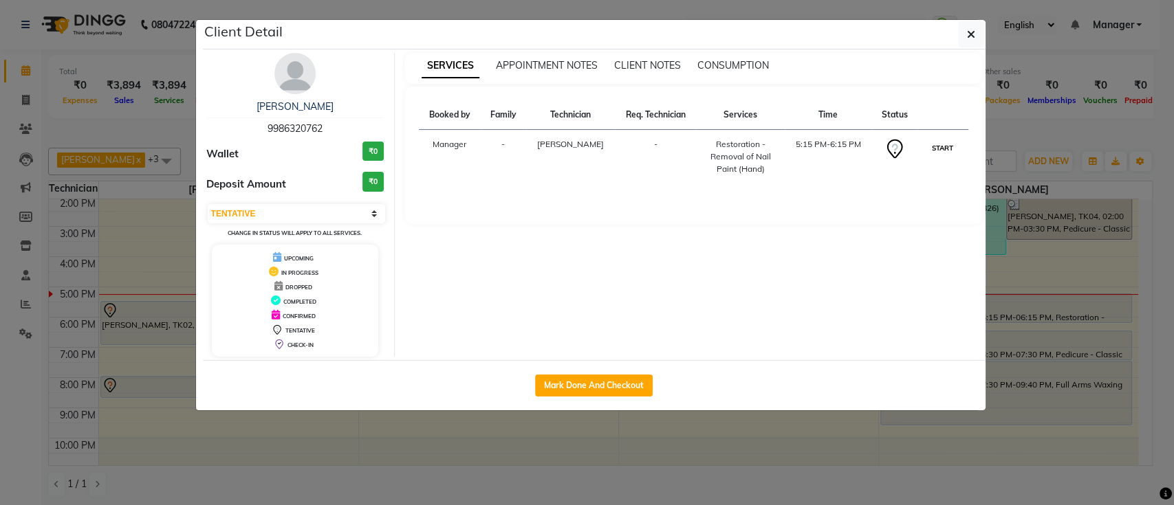
click at [937, 145] on button "START" at bounding box center [942, 148] width 28 height 17
select select "1"
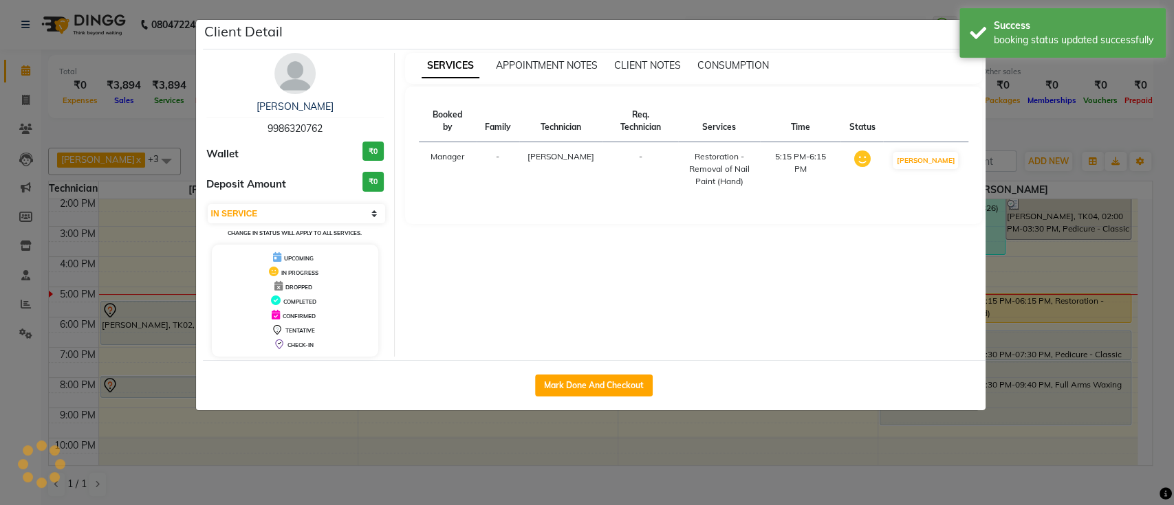
click at [1023, 133] on ngb-modal-window "Client Detail Akansha 9986320762 Wallet ₹0 Deposit Amount ₹0 Select IN SERVICE …" at bounding box center [587, 252] width 1174 height 505
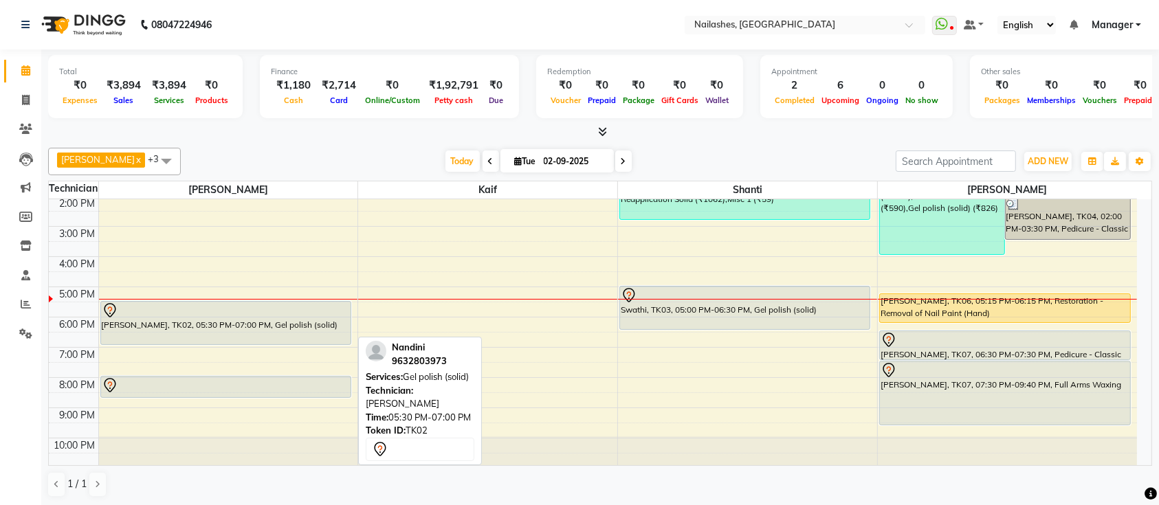
click at [255, 323] on div "Nandini, TK02, 05:30 PM-07:00 PM, Gel polish (solid)" at bounding box center [226, 323] width 250 height 43
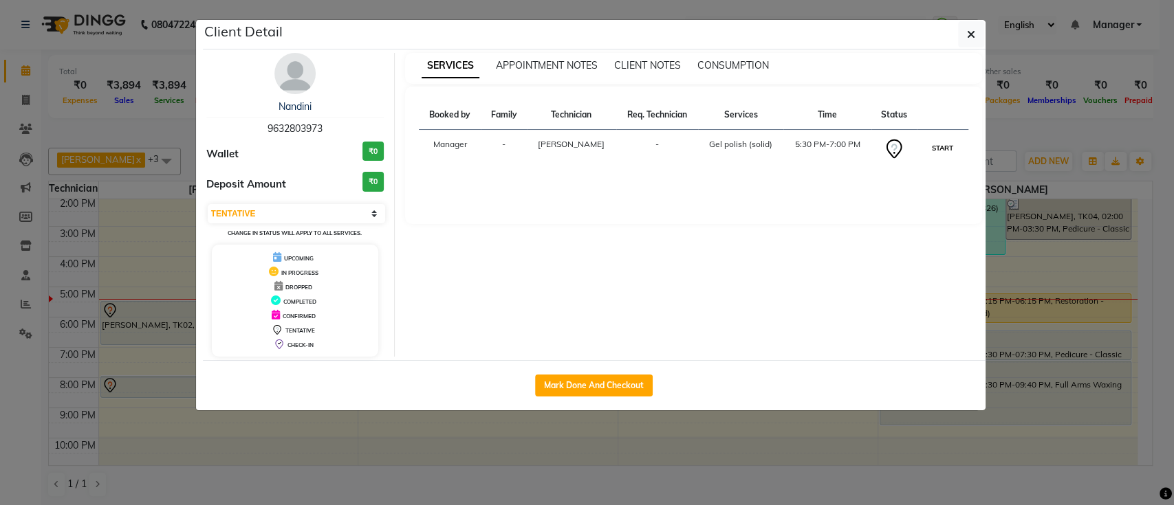
click at [932, 148] on button "START" at bounding box center [942, 148] width 28 height 17
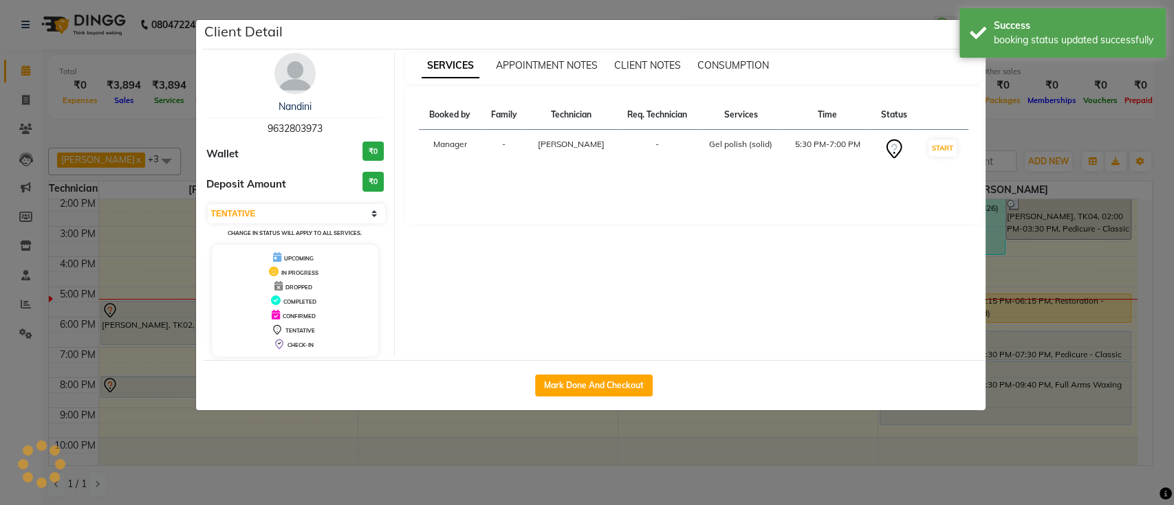
select select "1"
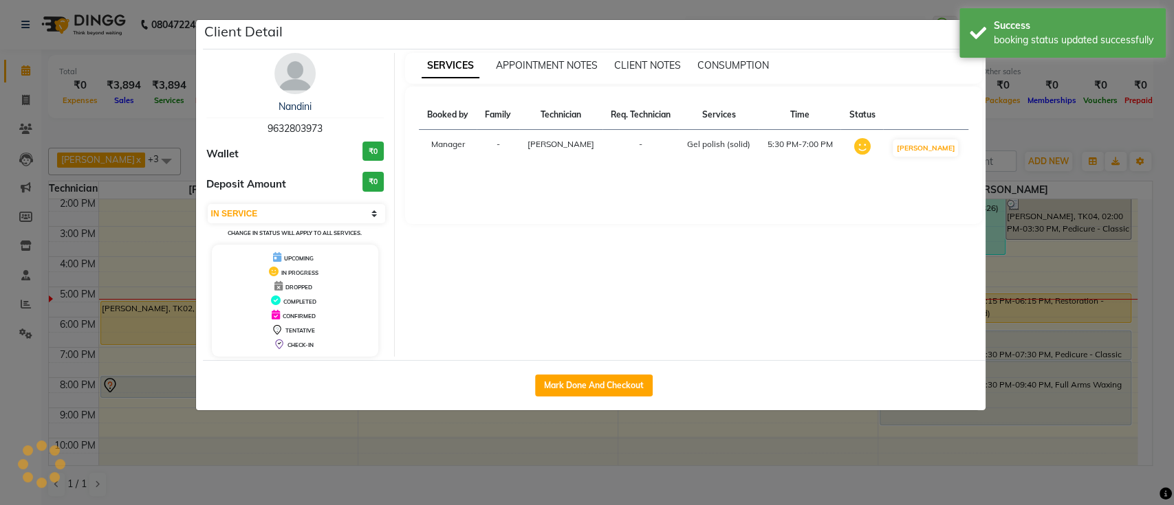
click at [1016, 134] on ngb-modal-window "Client Detail Nandini 9632803973 Wallet ₹0 Deposit Amount ₹0 Select IN SERVICE …" at bounding box center [587, 252] width 1174 height 505
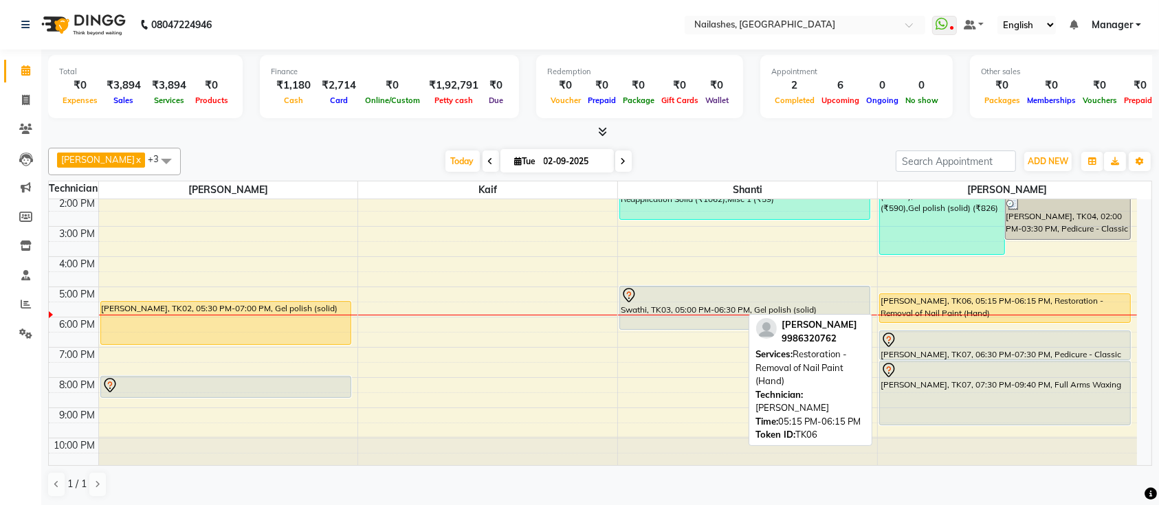
click at [915, 307] on div "[PERSON_NAME], TK06, 05:15 PM-06:15 PM, Restoration - Removal of Nail Paint (Ha…" at bounding box center [1005, 308] width 250 height 28
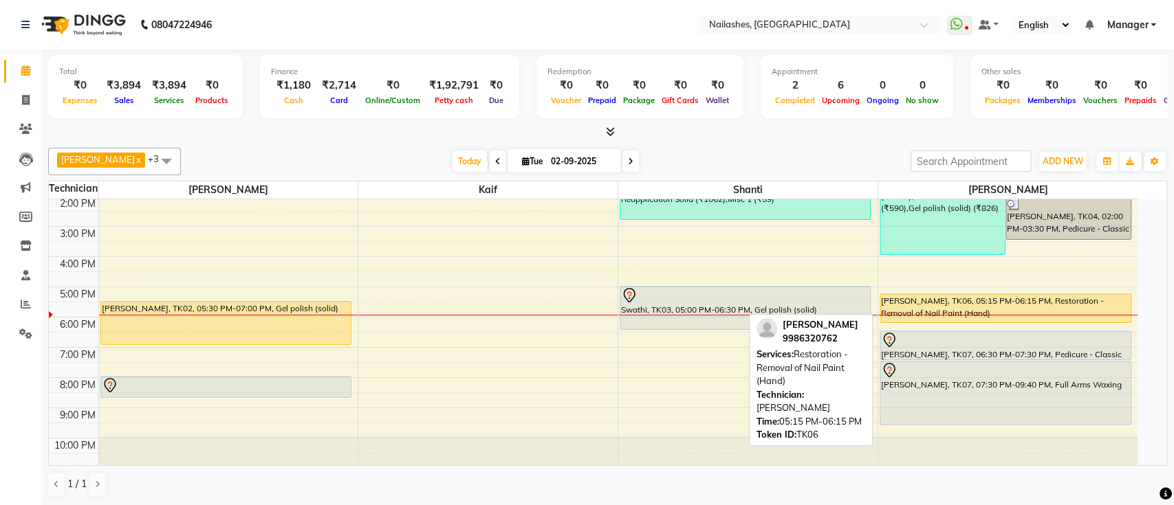
select select "1"
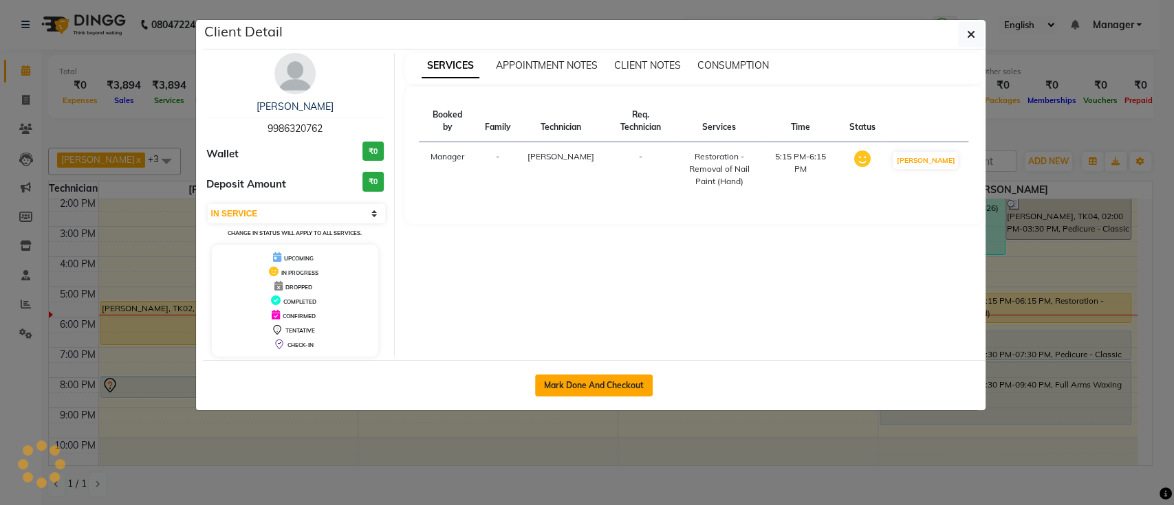
click at [563, 388] on button "Mark Done And Checkout" at bounding box center [594, 386] width 118 height 22
select select "service"
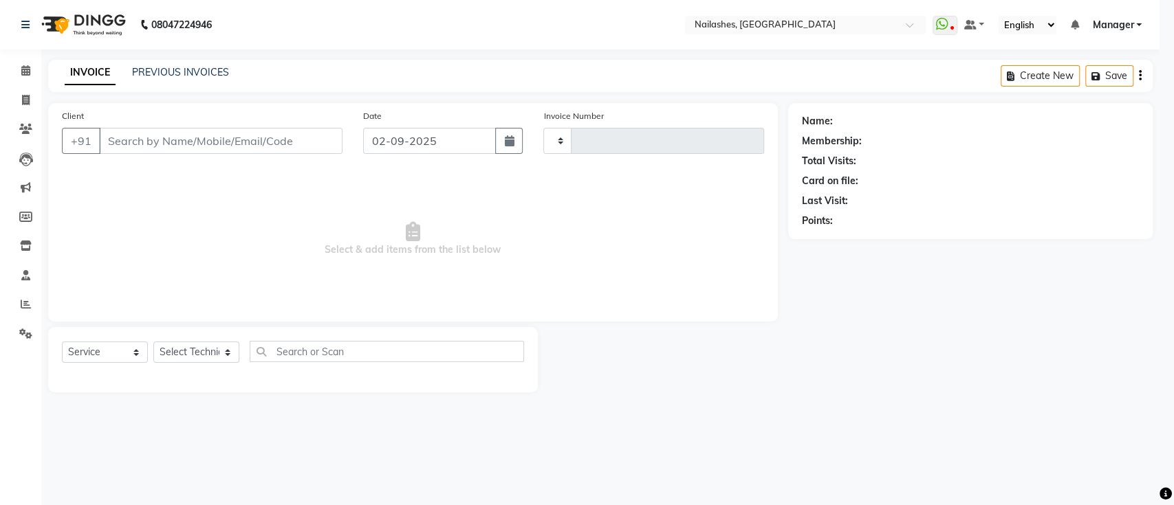
type input "0648"
select select "4407"
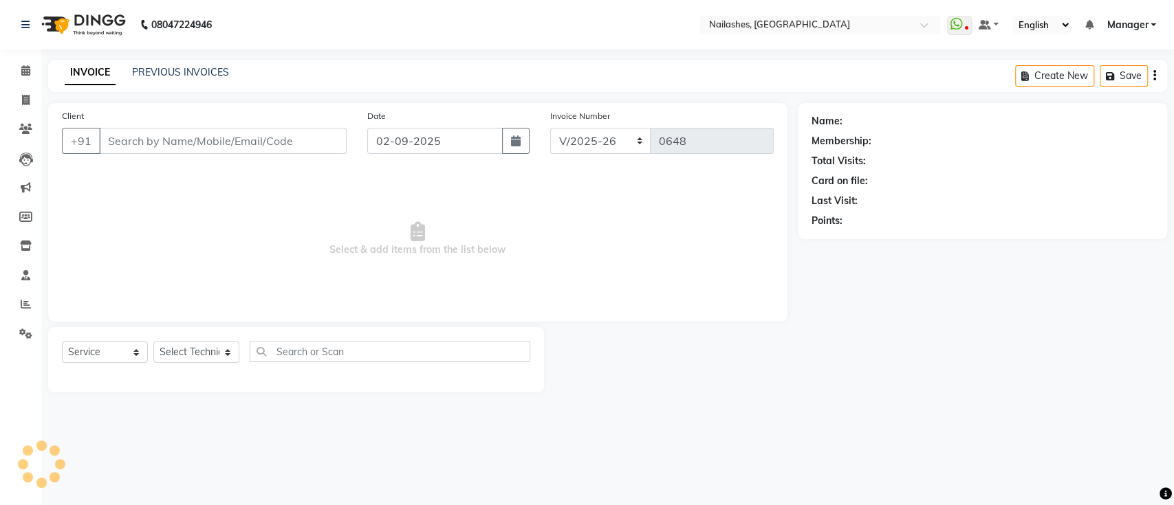
type input "99******62"
select select "33291"
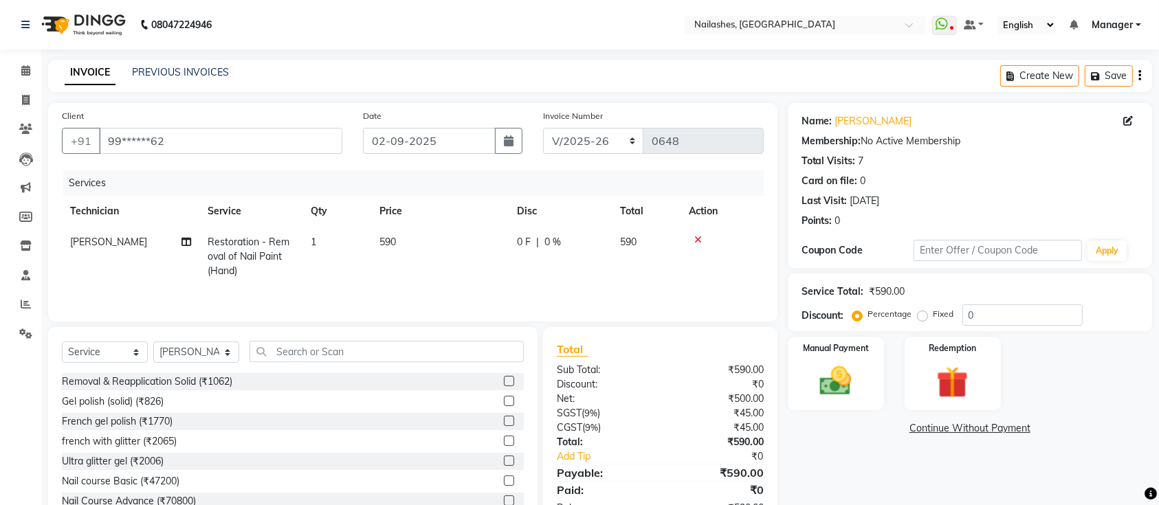
click at [246, 249] on td "Restoration - Removal of Nail Paint (Hand)" at bounding box center [250, 257] width 103 height 60
select select "33291"
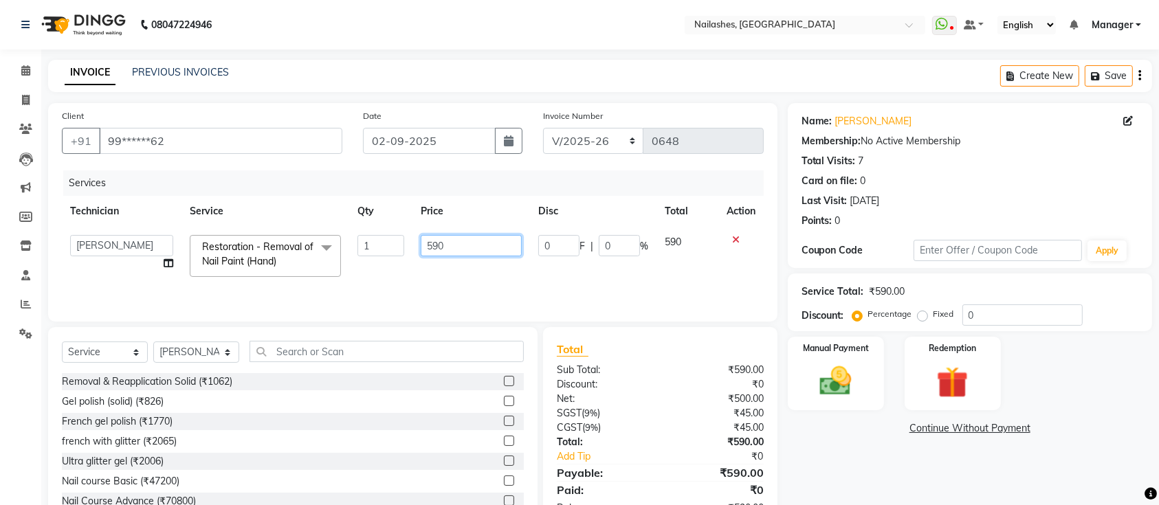
click at [450, 247] on input "590" at bounding box center [471, 245] width 101 height 21
click at [454, 253] on input "590" at bounding box center [471, 245] width 101 height 21
drag, startPoint x: 454, startPoint y: 253, endPoint x: 447, endPoint y: 225, distance: 28.5
click at [447, 225] on table "Technician Service Qty Price Disc Total Action Ismail Kaif Manager Owner Shanti…" at bounding box center [413, 240] width 702 height 89
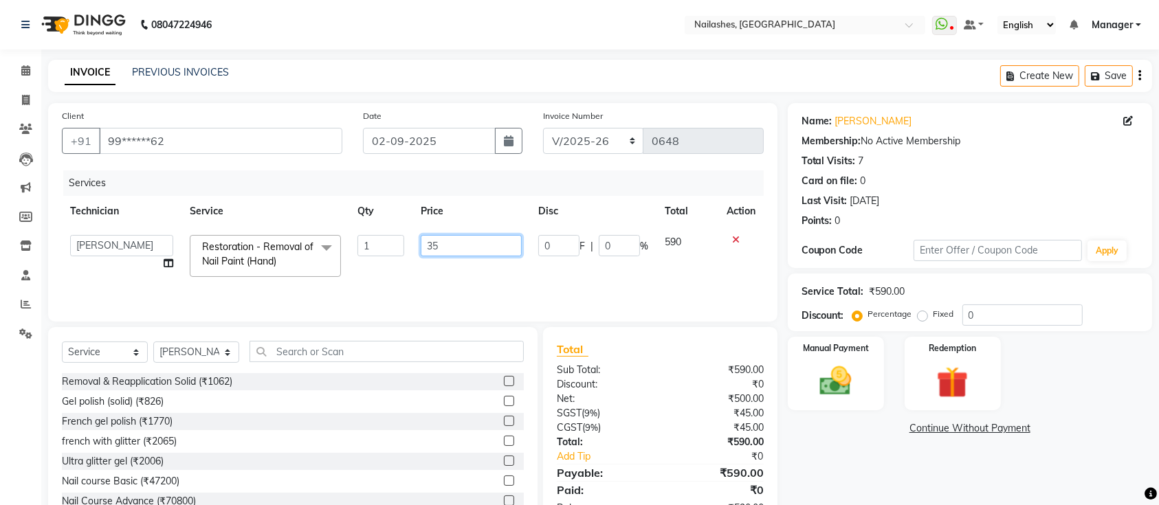
type input "354"
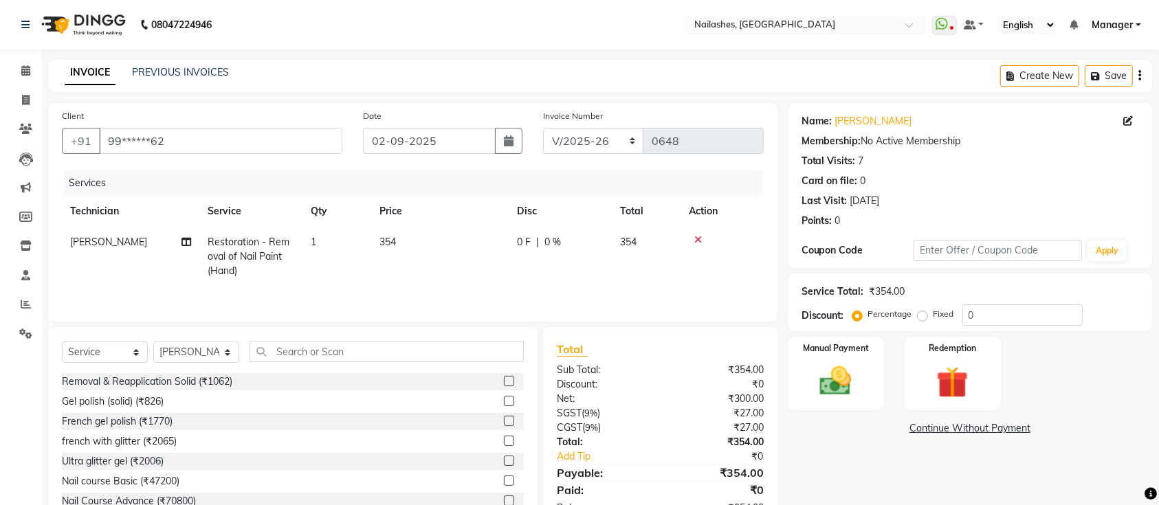
click at [459, 276] on td "354" at bounding box center [439, 257] width 137 height 60
select select "33291"
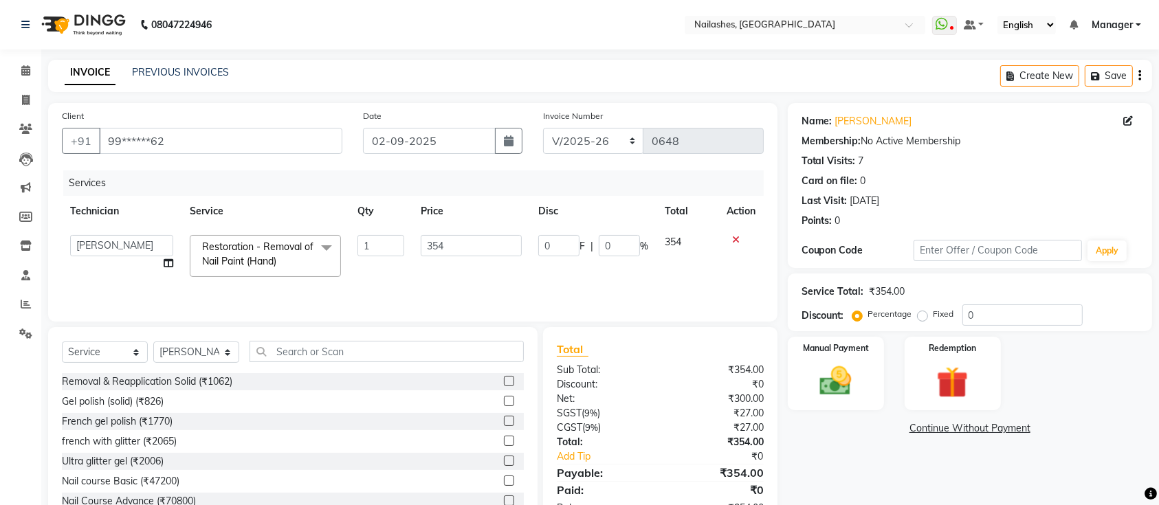
scroll to position [47, 0]
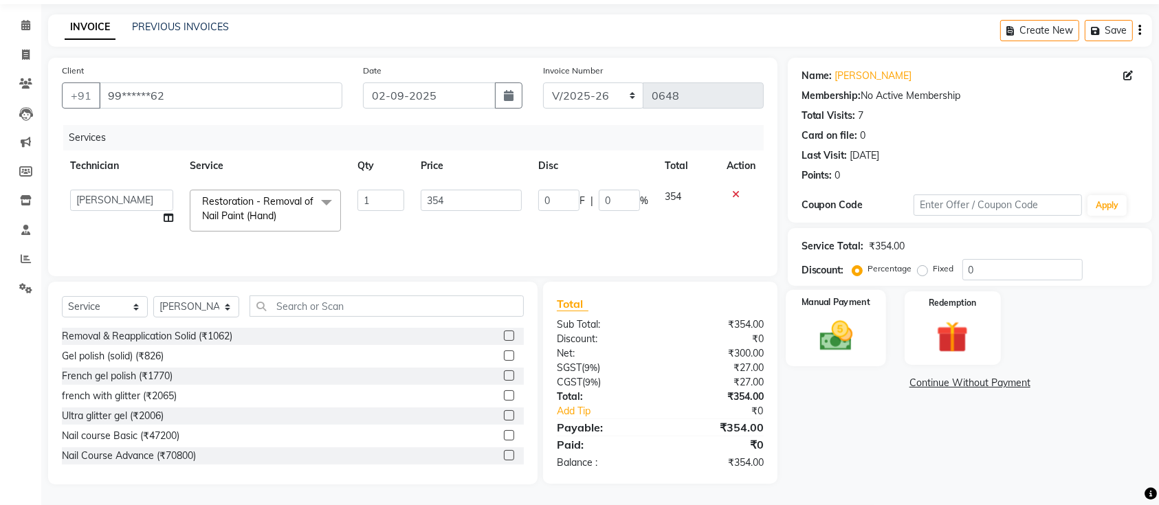
click at [802, 340] on div "Manual Payment" at bounding box center [836, 328] width 100 height 77
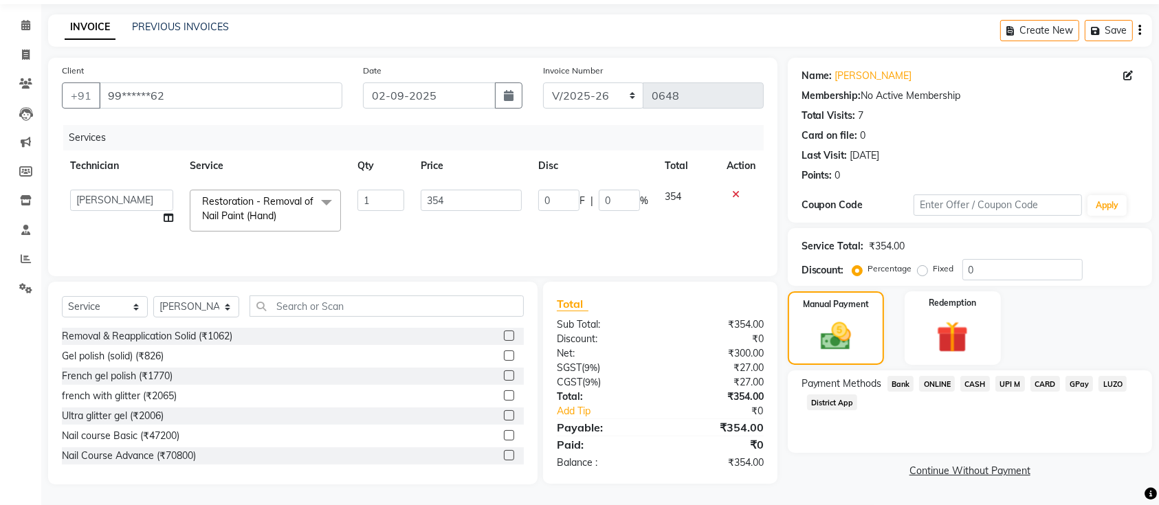
click at [935, 382] on span "ONLINE" at bounding box center [937, 384] width 36 height 16
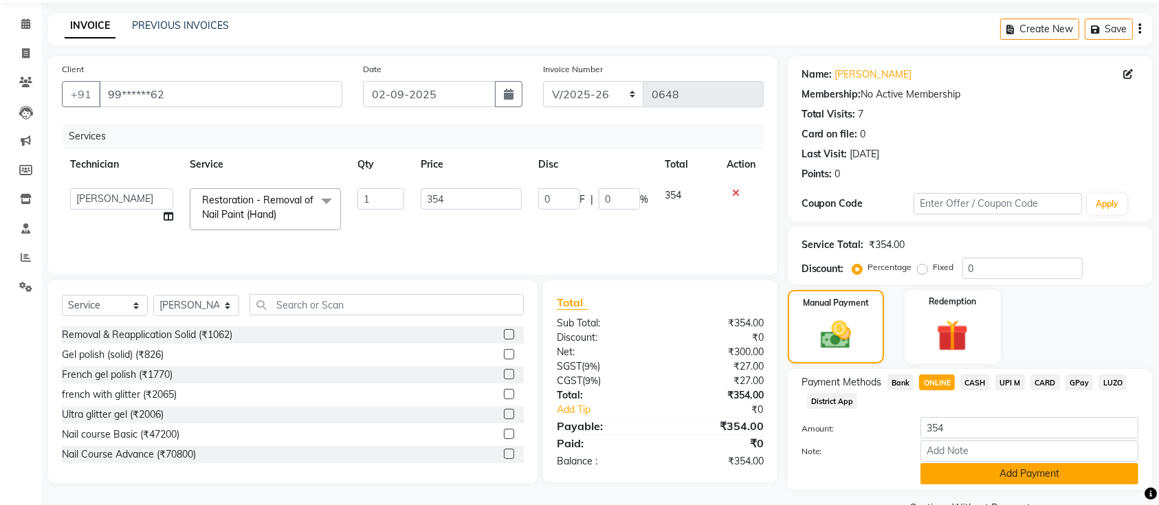
click at [962, 476] on button "Add Payment" at bounding box center [1030, 473] width 218 height 21
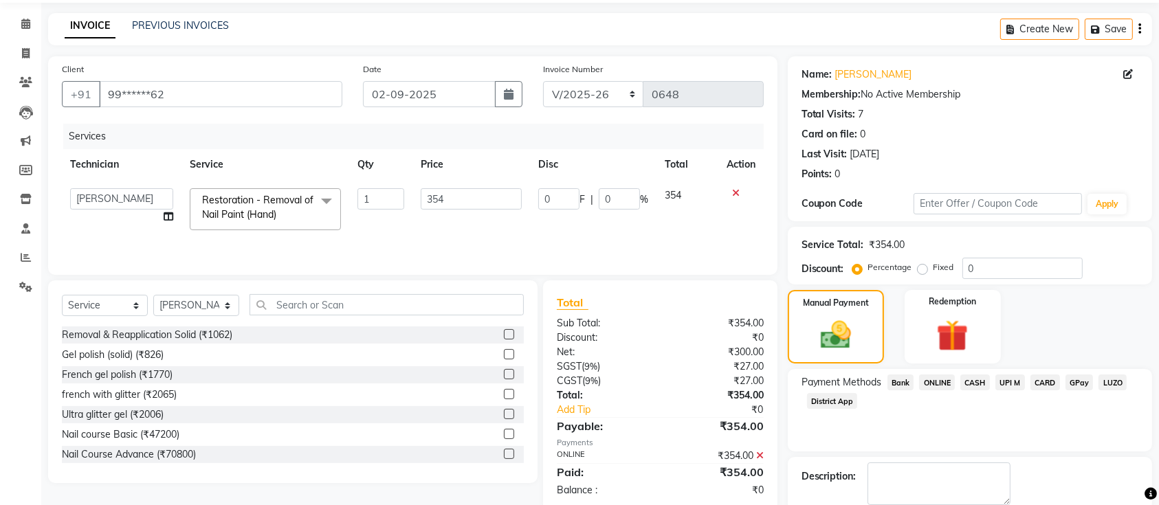
scroll to position [119, 0]
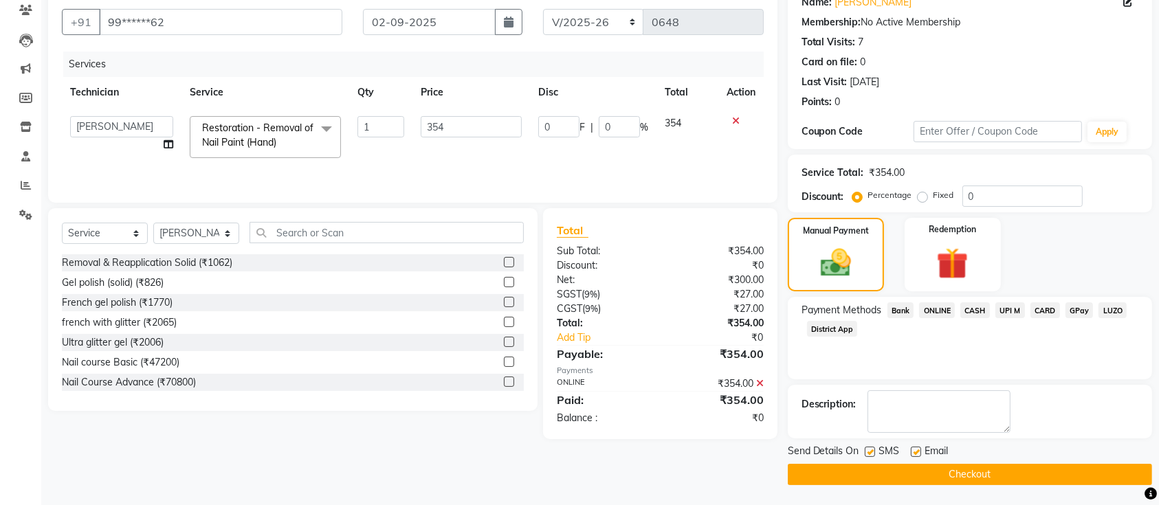
click at [938, 481] on button "Checkout" at bounding box center [970, 474] width 364 height 21
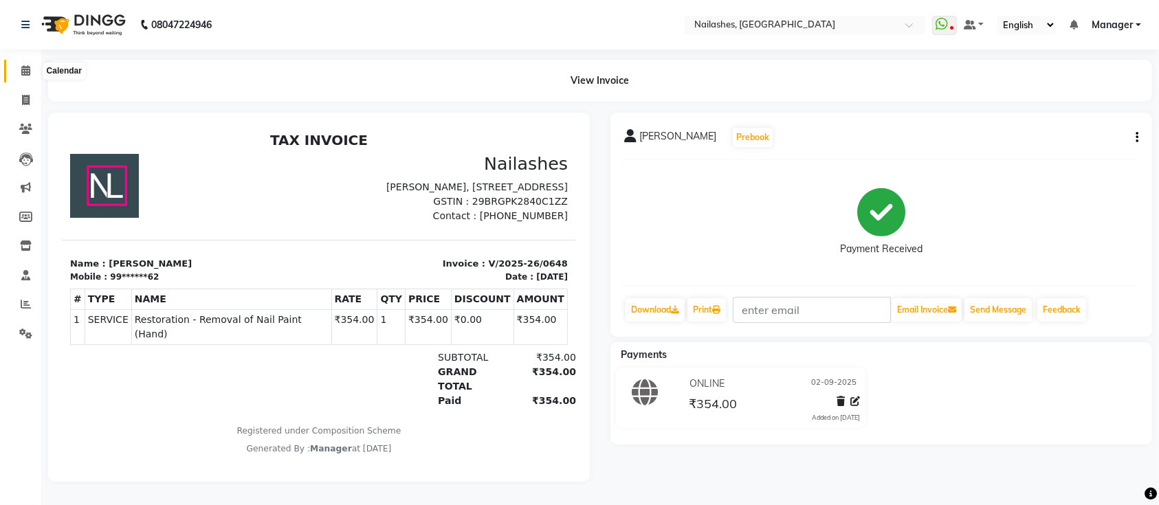
click at [30, 70] on span at bounding box center [26, 71] width 24 height 16
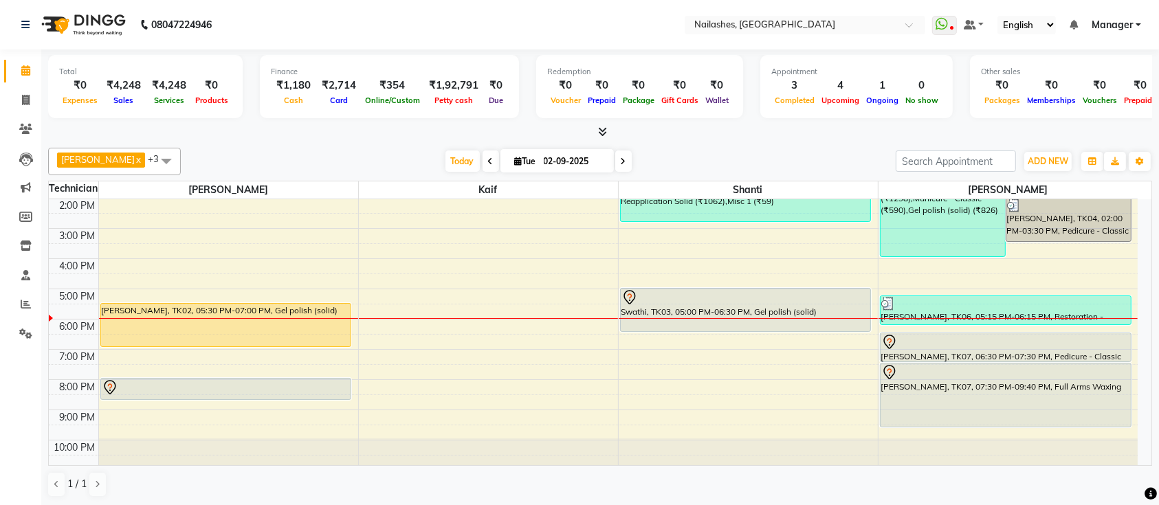
scroll to position [154, 0]
